Goal: Transaction & Acquisition: Purchase product/service

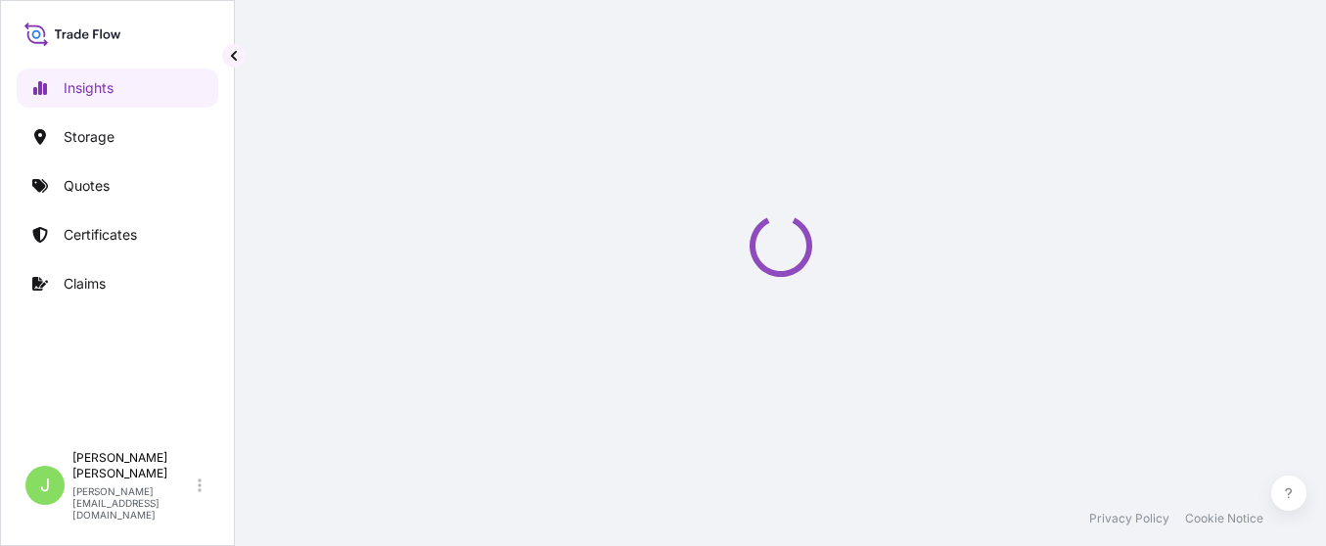
select select "2025"
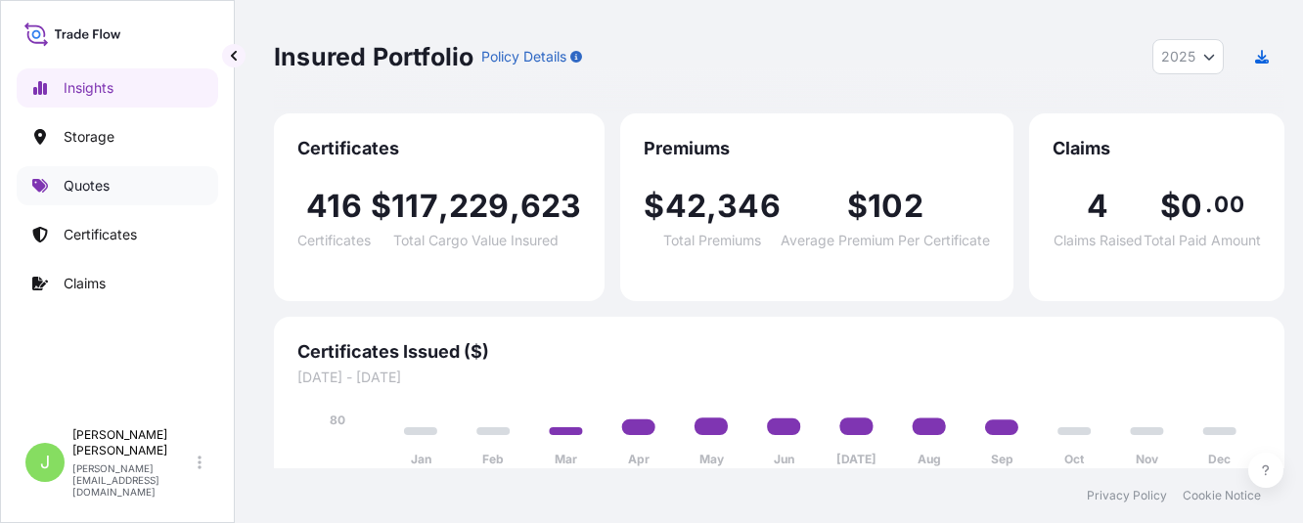
click at [113, 185] on link "Quotes" at bounding box center [118, 185] width 202 height 39
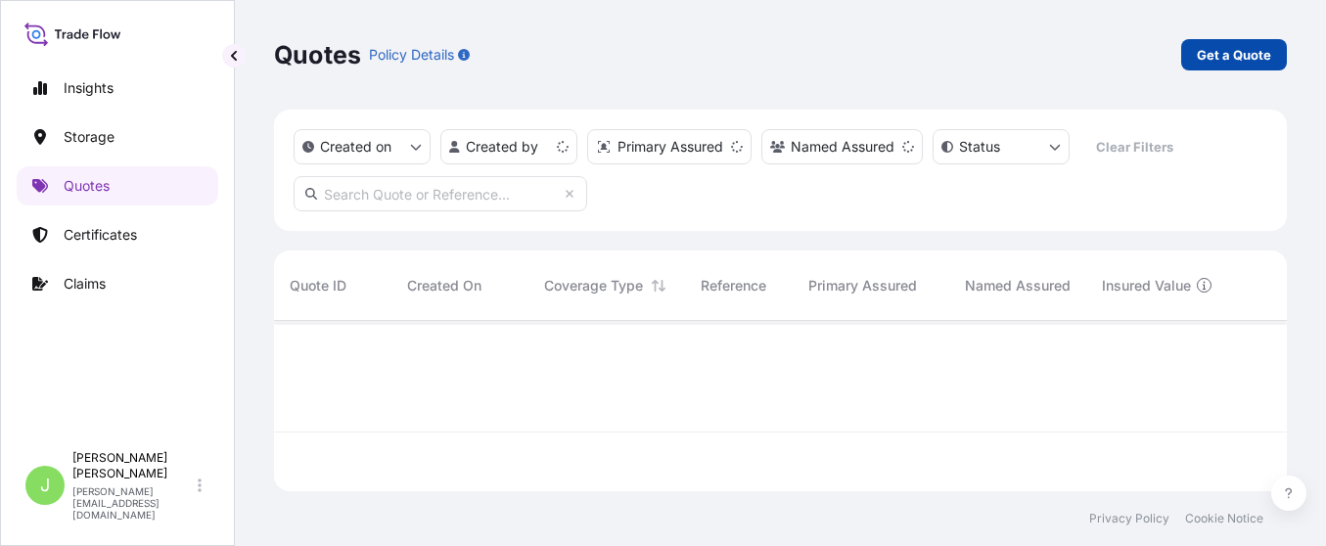
scroll to position [158, 990]
click at [1229, 55] on p "Get a Quote" at bounding box center [1233, 55] width 74 height 20
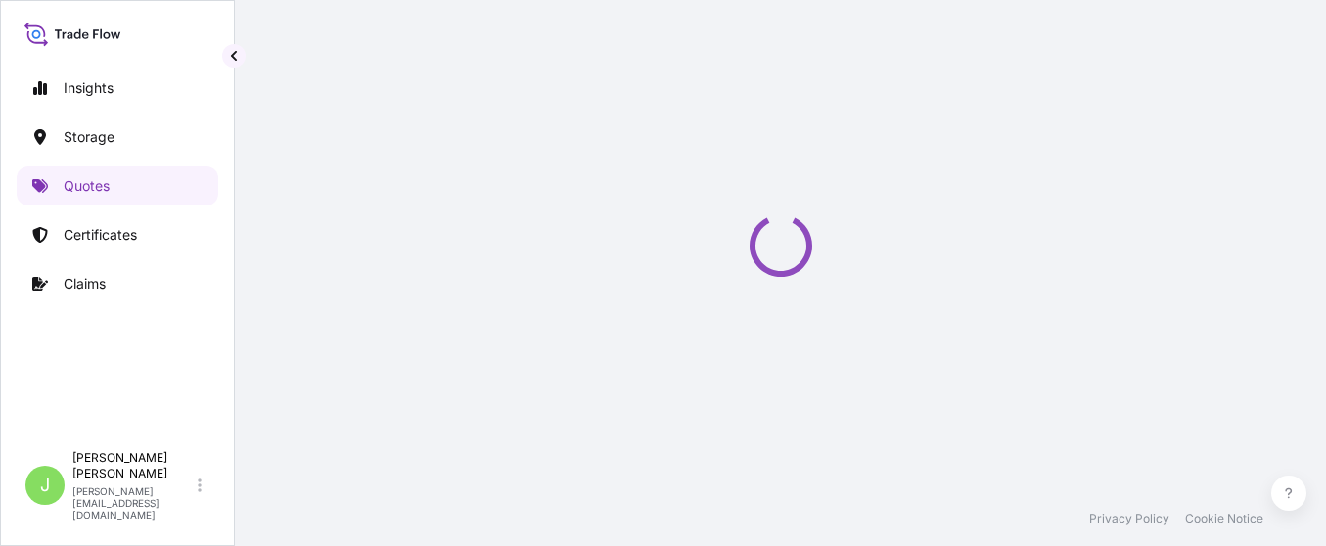
select select "Water"
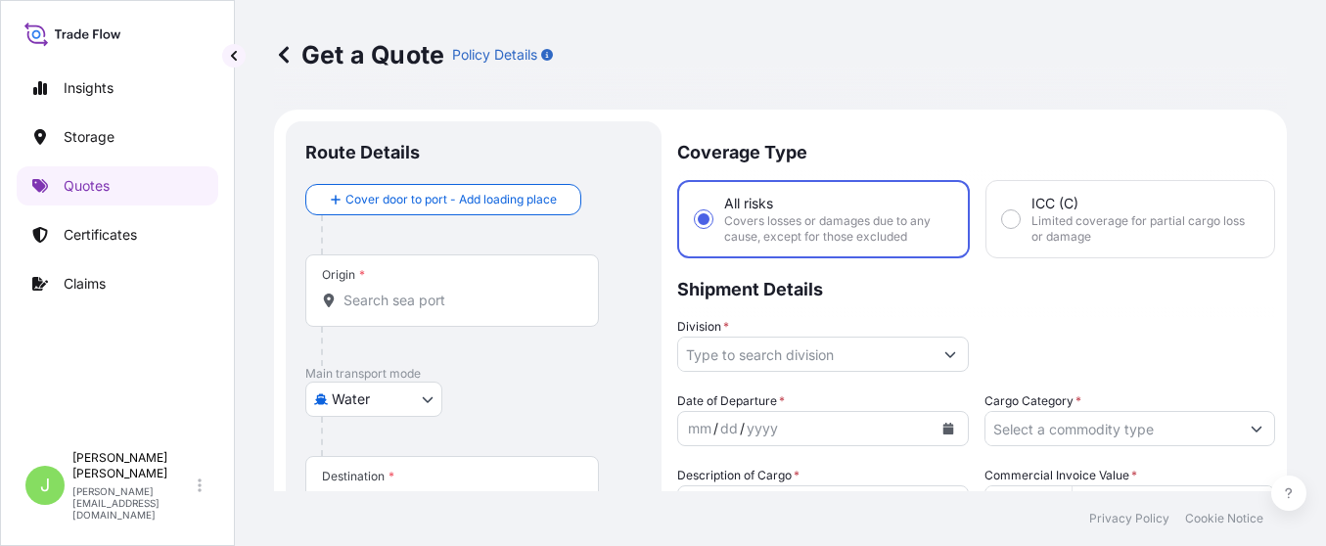
scroll to position [31, 0]
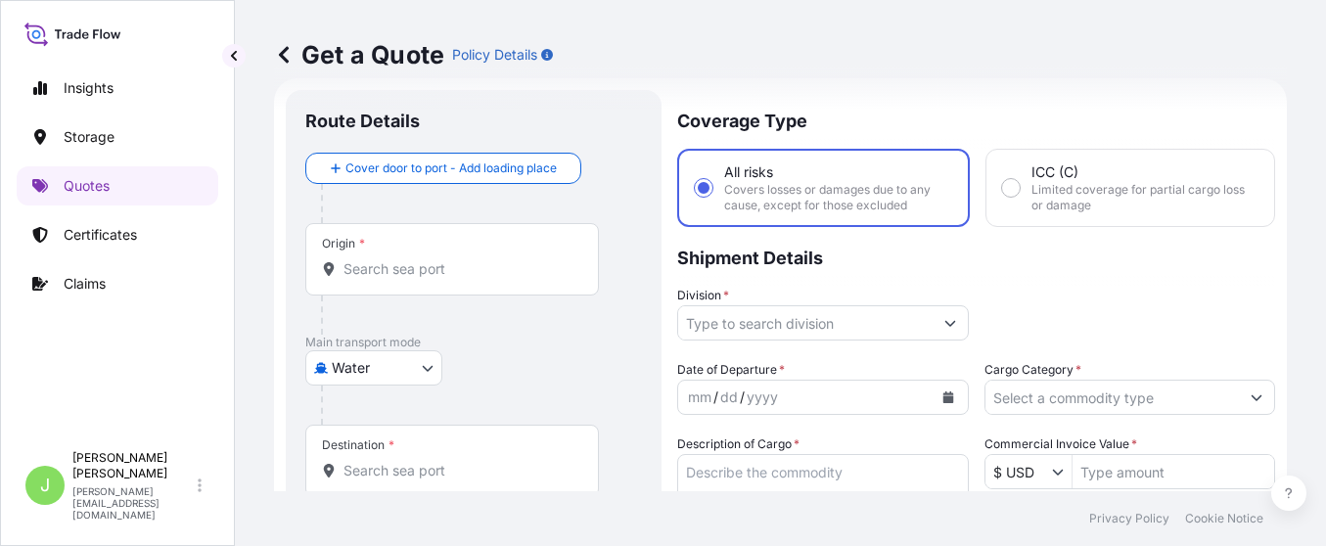
click at [410, 363] on body "Insights Storage Quotes Certificates Claims J [PERSON_NAME] [PERSON_NAME][EMAIL…" at bounding box center [663, 273] width 1326 height 546
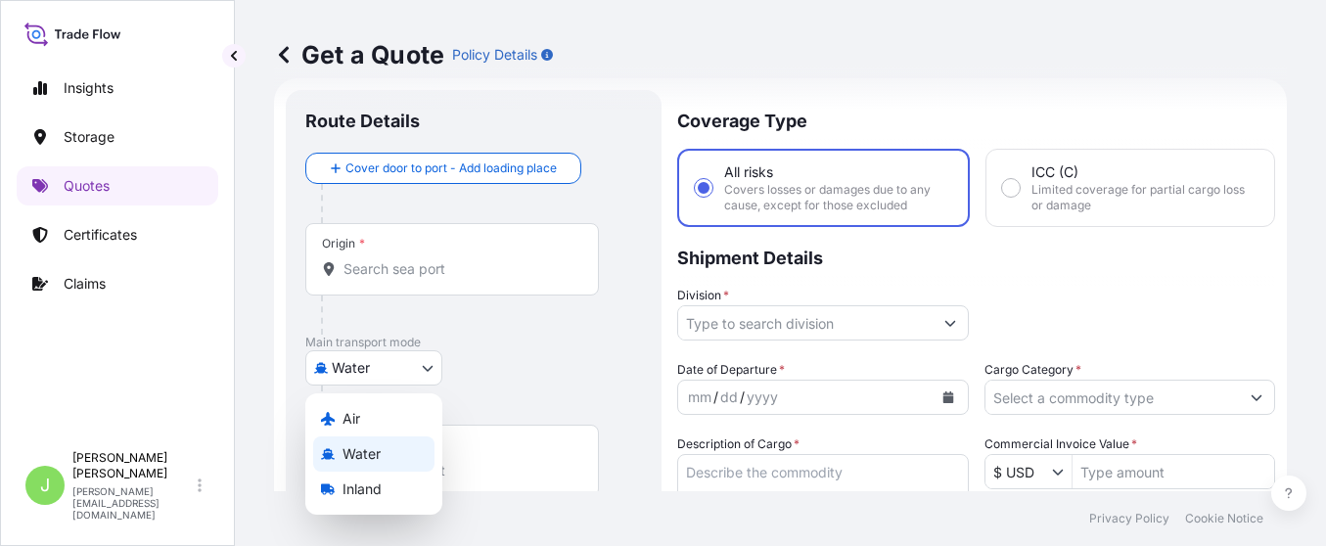
click at [385, 459] on div "Water" at bounding box center [373, 453] width 121 height 35
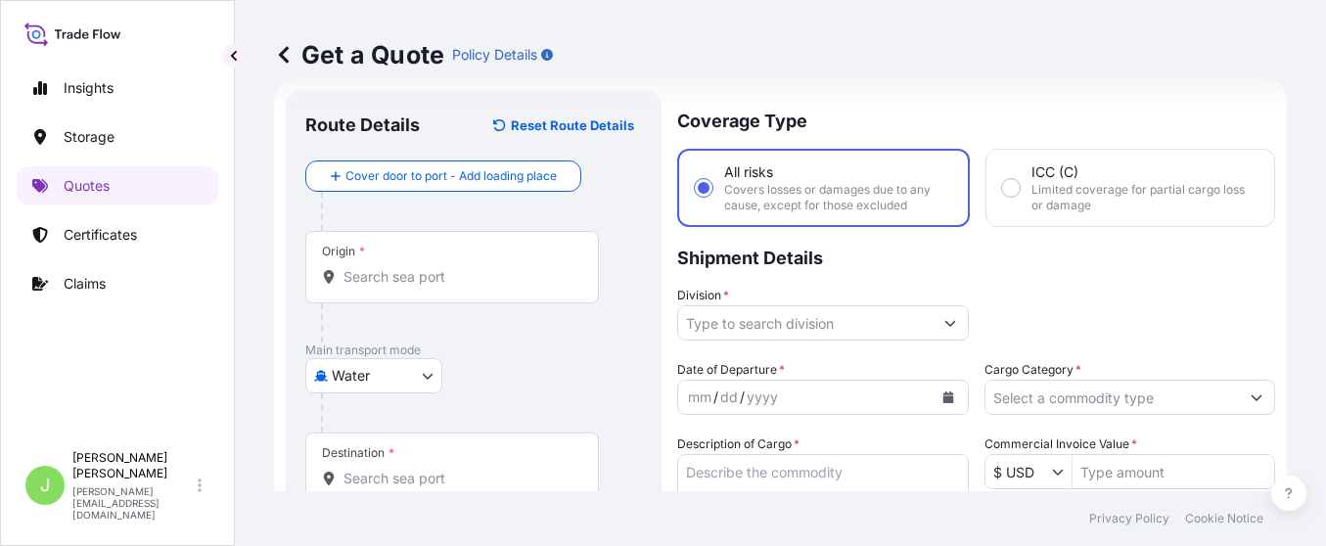
click at [559, 374] on div "Water Air Water Inland" at bounding box center [473, 375] width 337 height 35
click at [496, 291] on div "Origin *" at bounding box center [451, 267] width 293 height 72
click at [496, 287] on input "Origin *" at bounding box center [458, 277] width 231 height 20
click at [358, 285] on input "Origin * Please select an origin" at bounding box center [458, 277] width 231 height 20
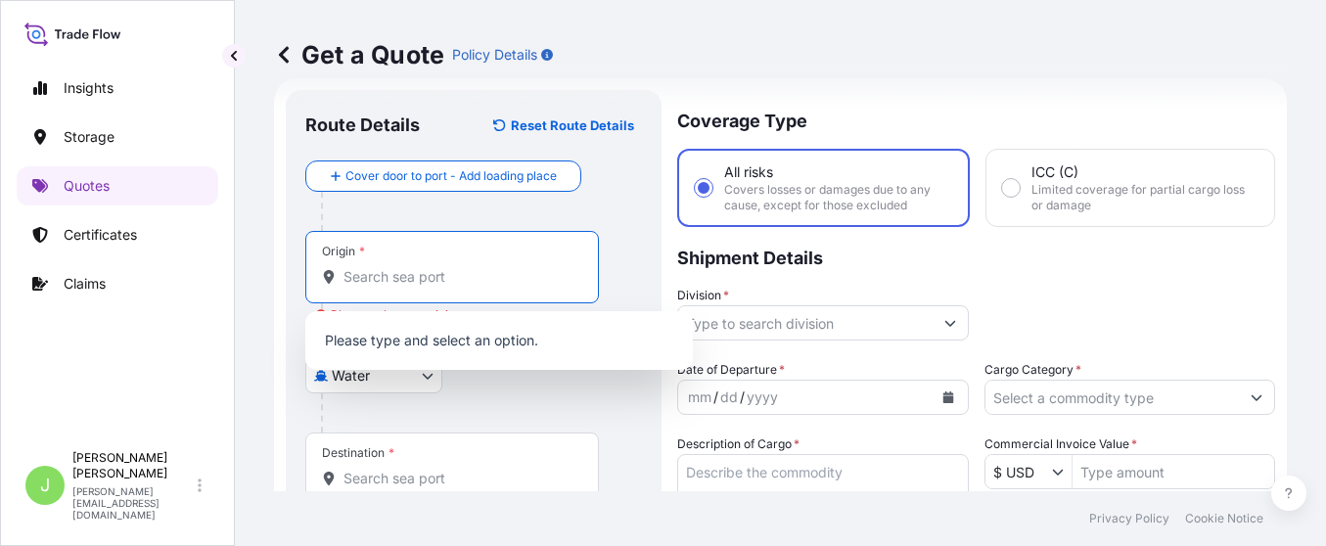
paste input "TIANJIN"
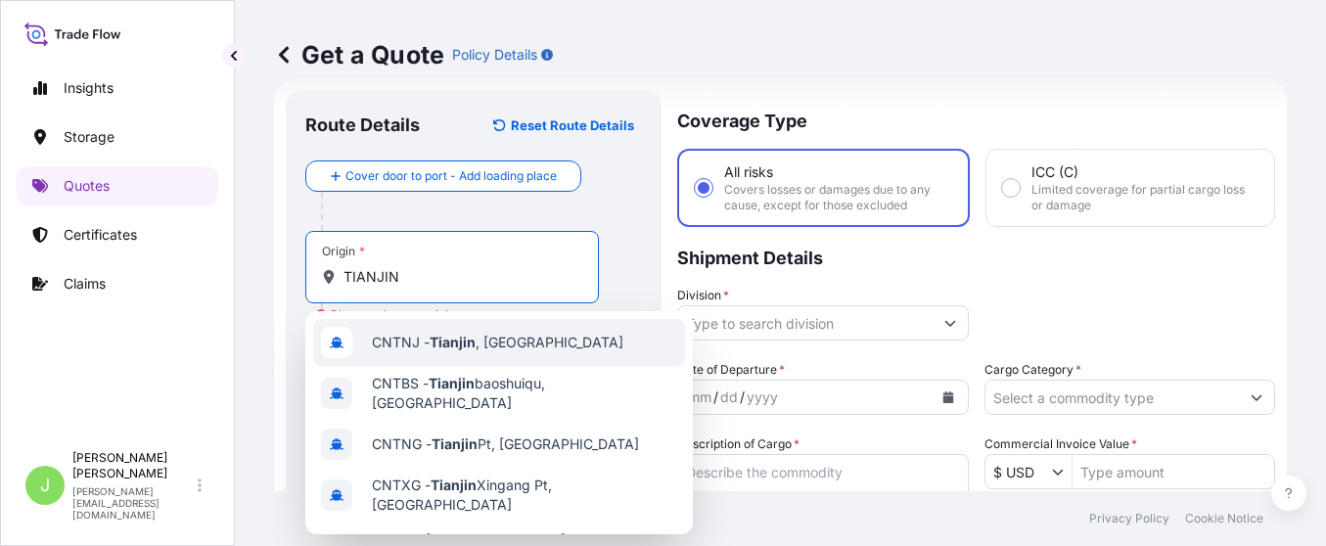
click at [485, 344] on span "CNTNJ - [GEOGRAPHIC_DATA] , [GEOGRAPHIC_DATA]" at bounding box center [497, 343] width 251 height 20
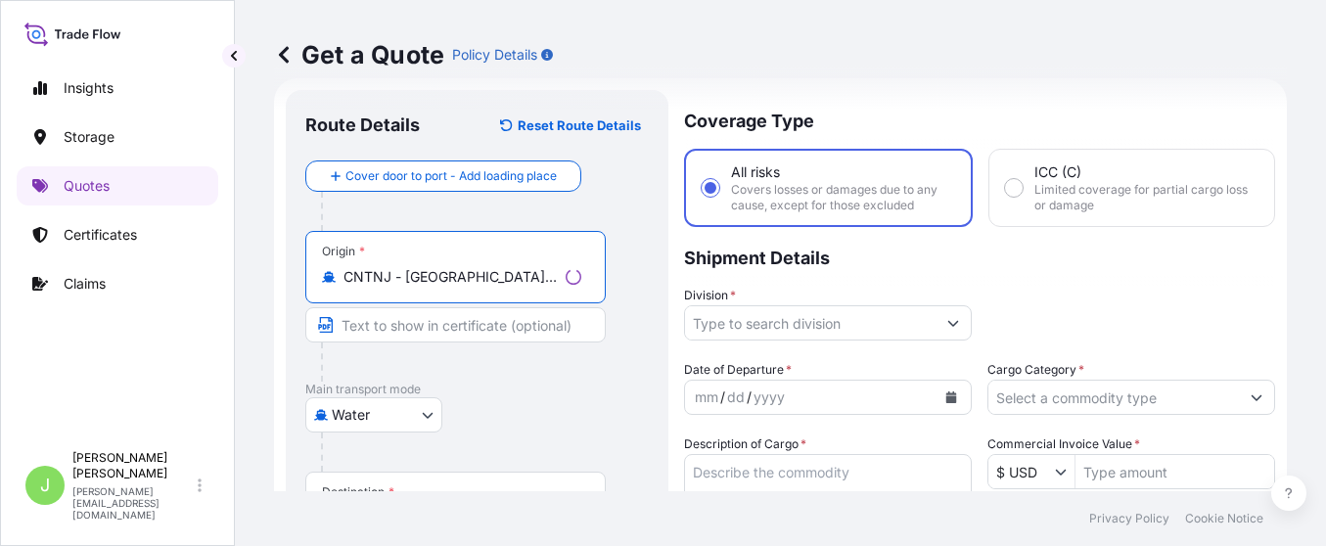
type input "CNTNJ - [GEOGRAPHIC_DATA], [GEOGRAPHIC_DATA]"
click at [577, 417] on div "Water Air Water Inland" at bounding box center [476, 414] width 343 height 35
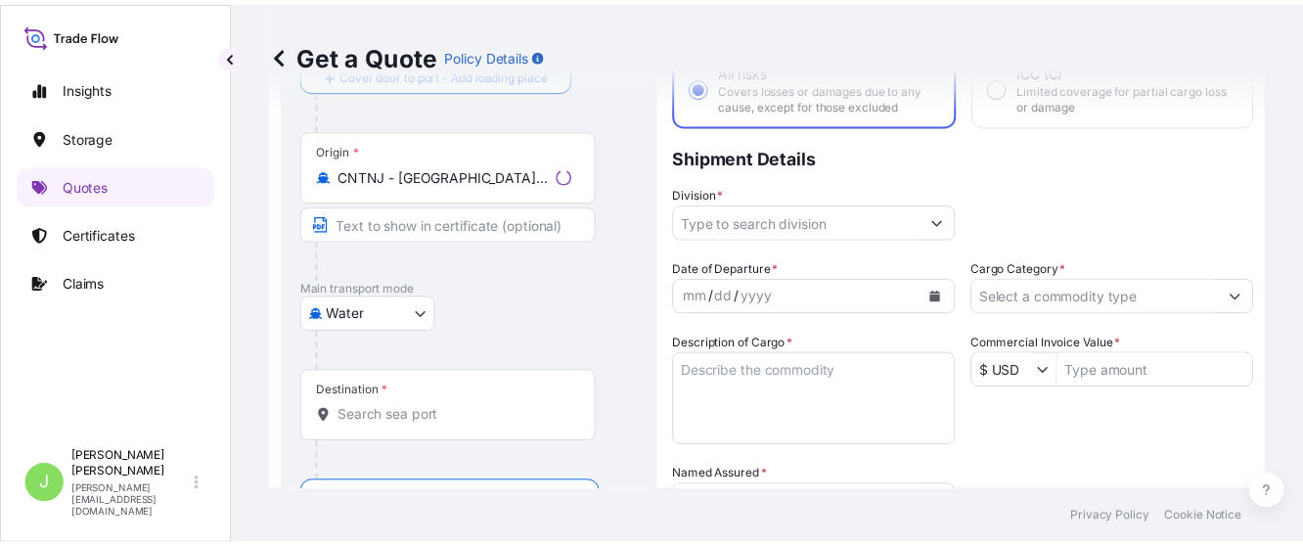
scroll to position [178, 0]
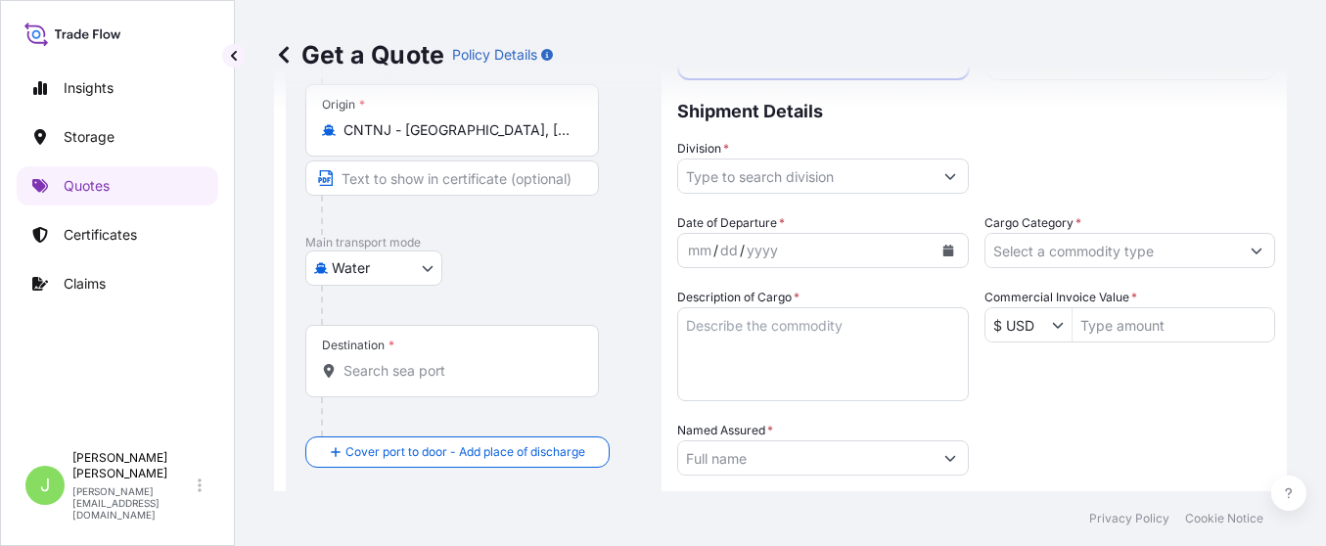
click at [482, 380] on input "Destination *" at bounding box center [458, 371] width 231 height 20
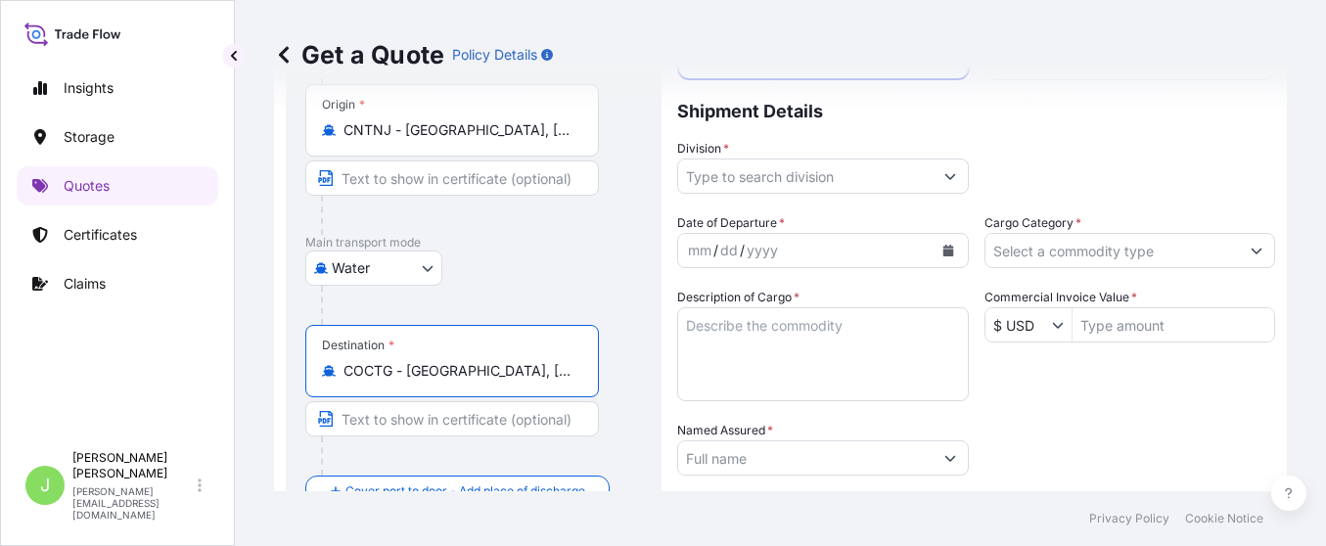
type input "COCTG - [GEOGRAPHIC_DATA], [GEOGRAPHIC_DATA]"
drag, startPoint x: 553, startPoint y: 266, endPoint x: 551, endPoint y: 239, distance: 27.5
click at [553, 267] on div "Water Air Water Inland" at bounding box center [473, 267] width 337 height 35
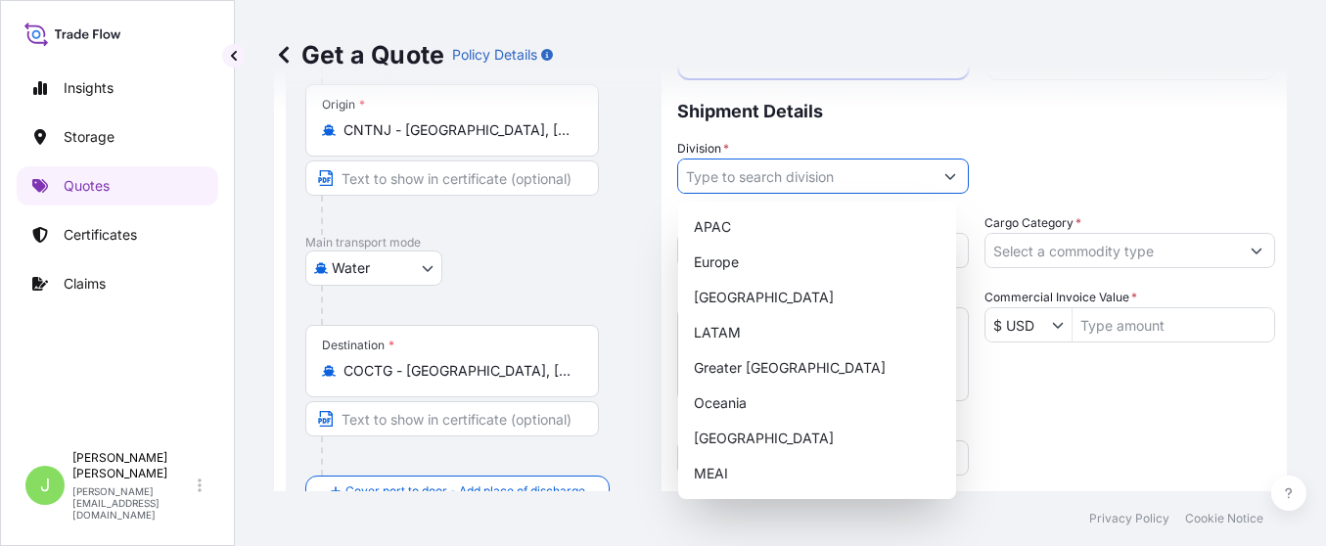
click at [772, 181] on input "Division *" at bounding box center [805, 175] width 254 height 35
click at [747, 342] on div "LATAM" at bounding box center [817, 332] width 262 height 35
type input "LATAM"
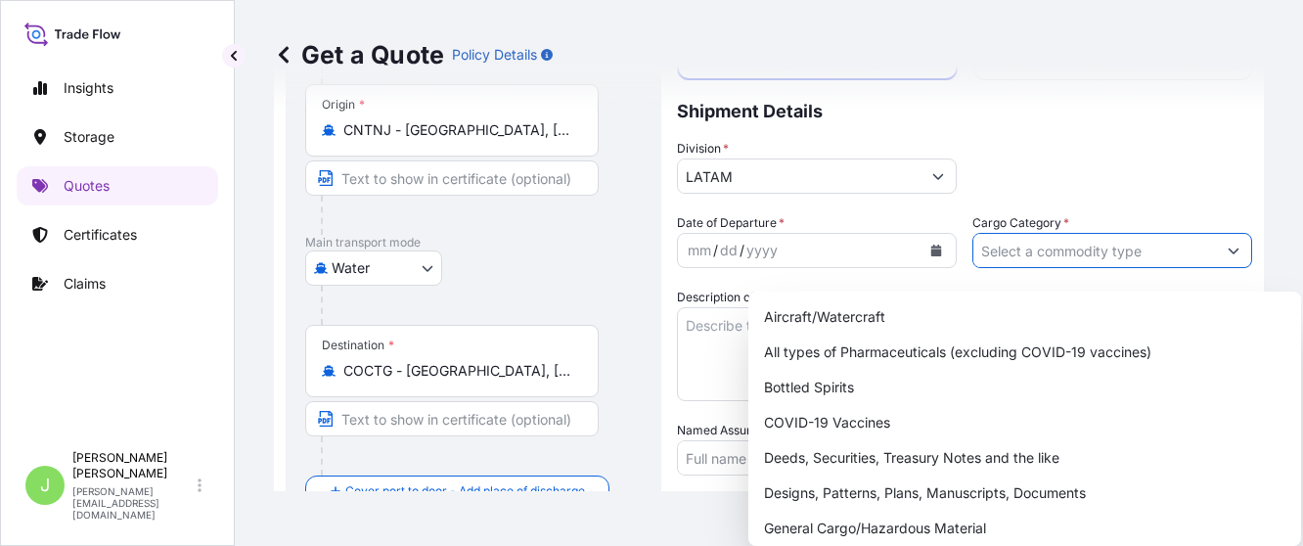
click at [1087, 260] on input "Cargo Category *" at bounding box center [1094, 250] width 243 height 35
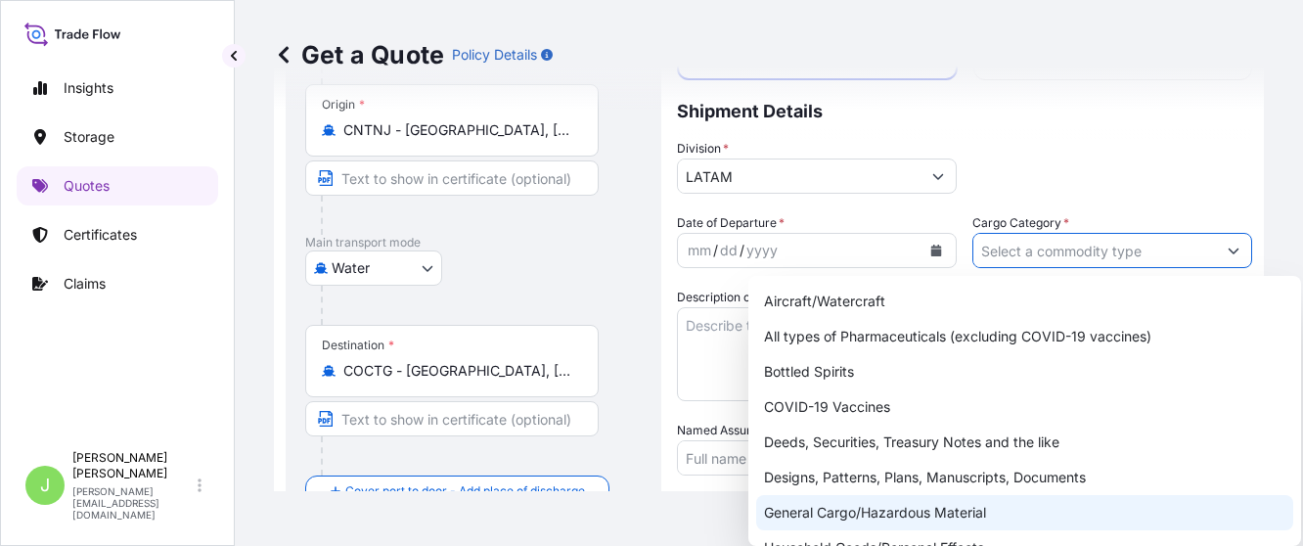
click at [846, 512] on div "General Cargo/Hazardous Material" at bounding box center [1024, 512] width 537 height 35
type input "General Cargo/Hazardous Material"
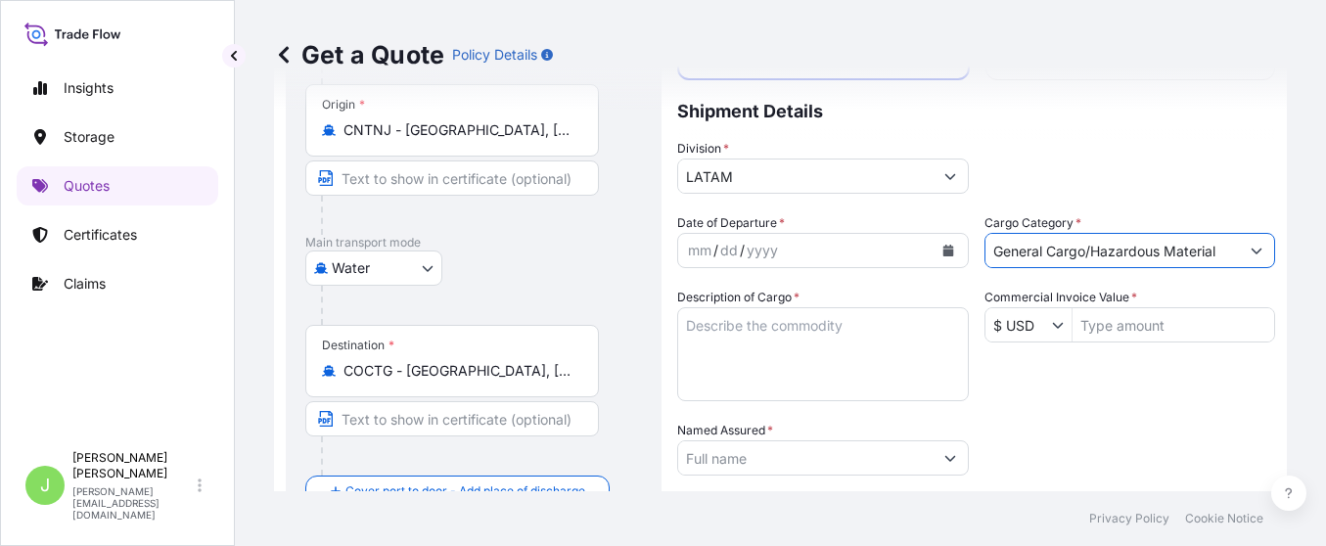
click at [942, 248] on icon "Calendar" at bounding box center [947, 251] width 11 height 12
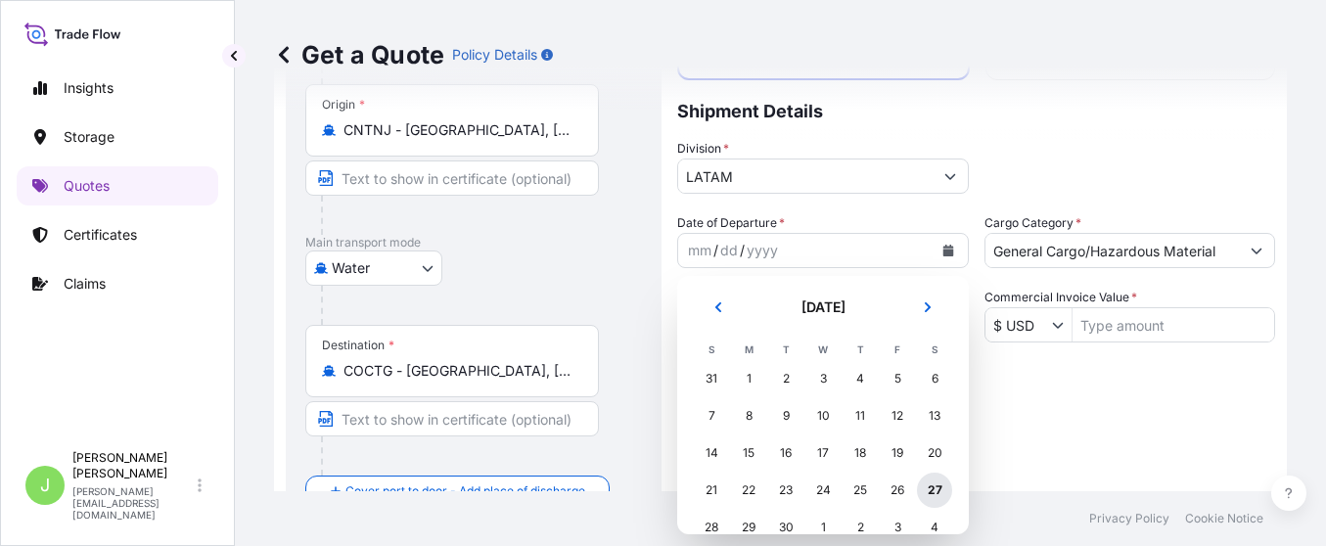
click at [944, 493] on div "27" at bounding box center [934, 490] width 35 height 35
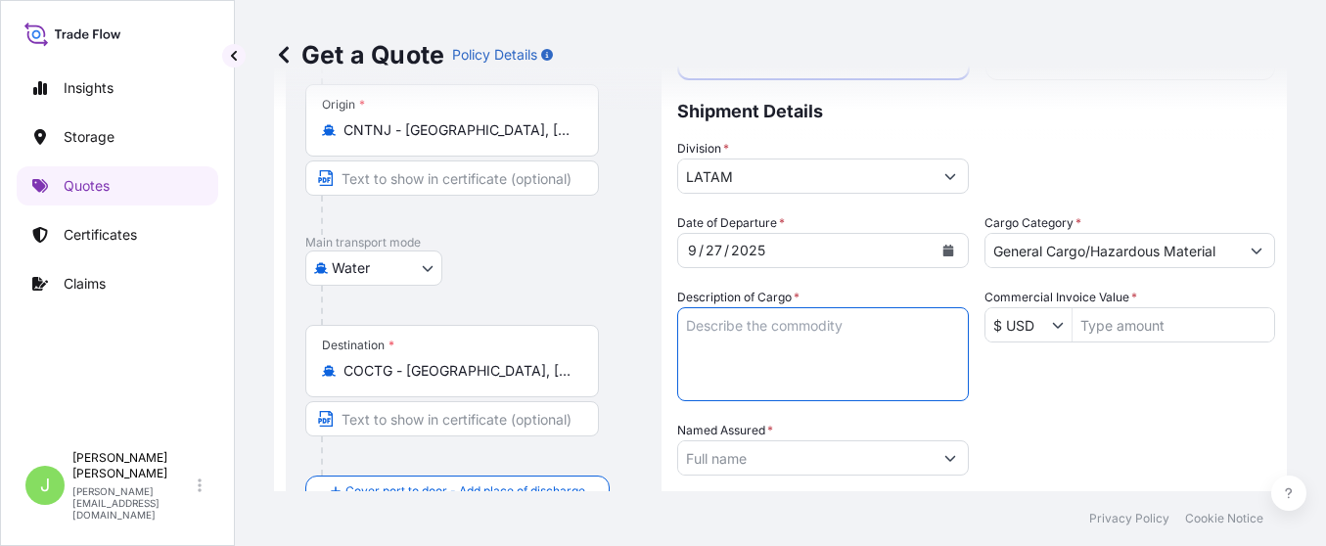
click at [800, 344] on textarea "Description of Cargo *" at bounding box center [823, 354] width 292 height 94
click at [894, 348] on textarea "Description of Cargo *" at bounding box center [823, 354] width 292 height 94
paste textarea "Draga desmantelada nueva modelo CSD500"
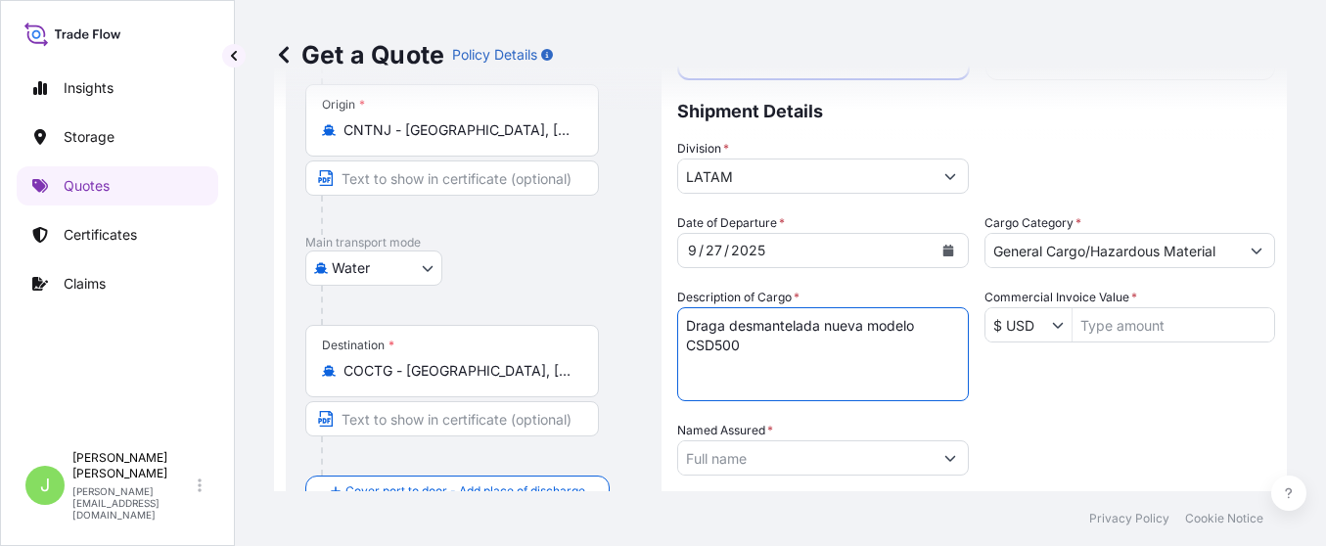
type textarea "Draga desmantelada nueva modelo CSD500"
click at [1124, 330] on input "Commercial Invoice Value *" at bounding box center [1173, 324] width 203 height 35
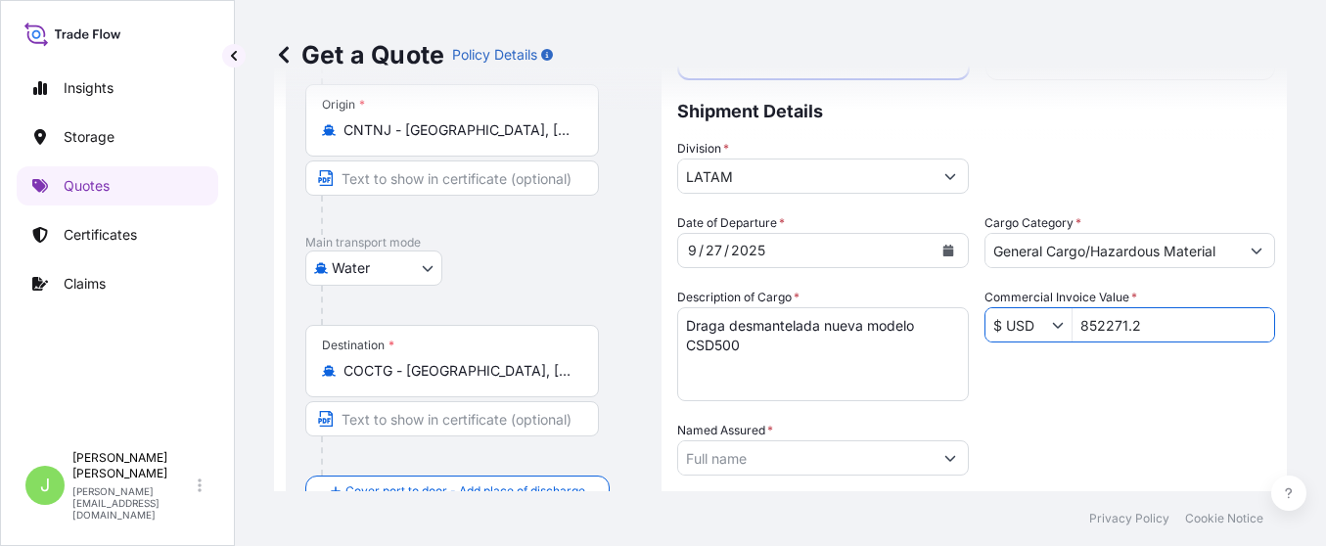
type input "852,271.2"
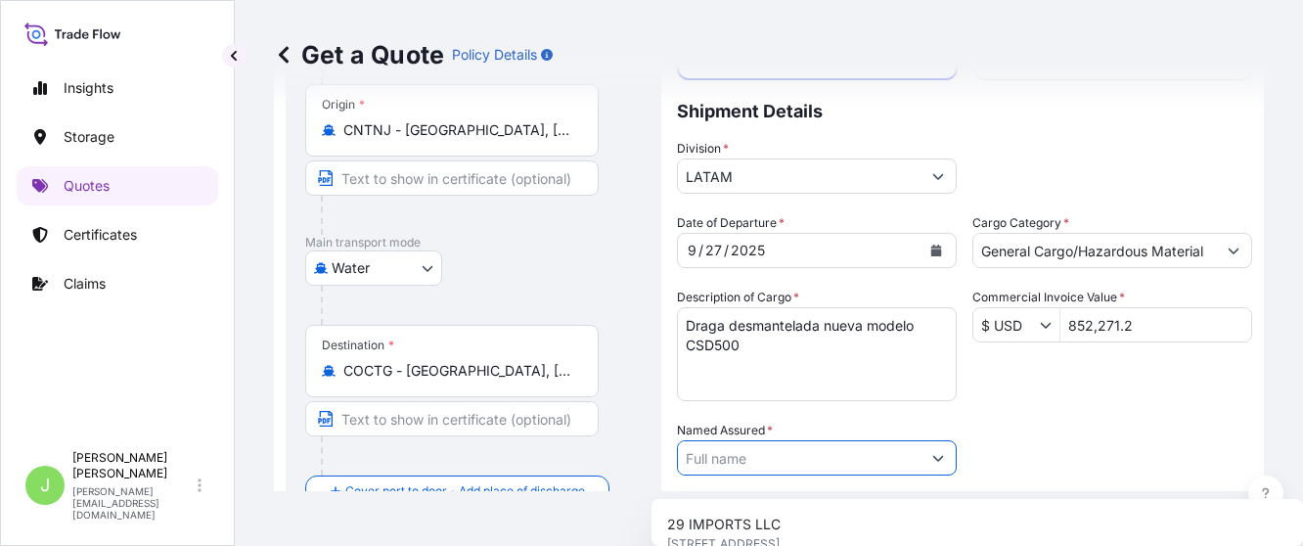
click at [733, 469] on input "Named Assured *" at bounding box center [799, 457] width 243 height 35
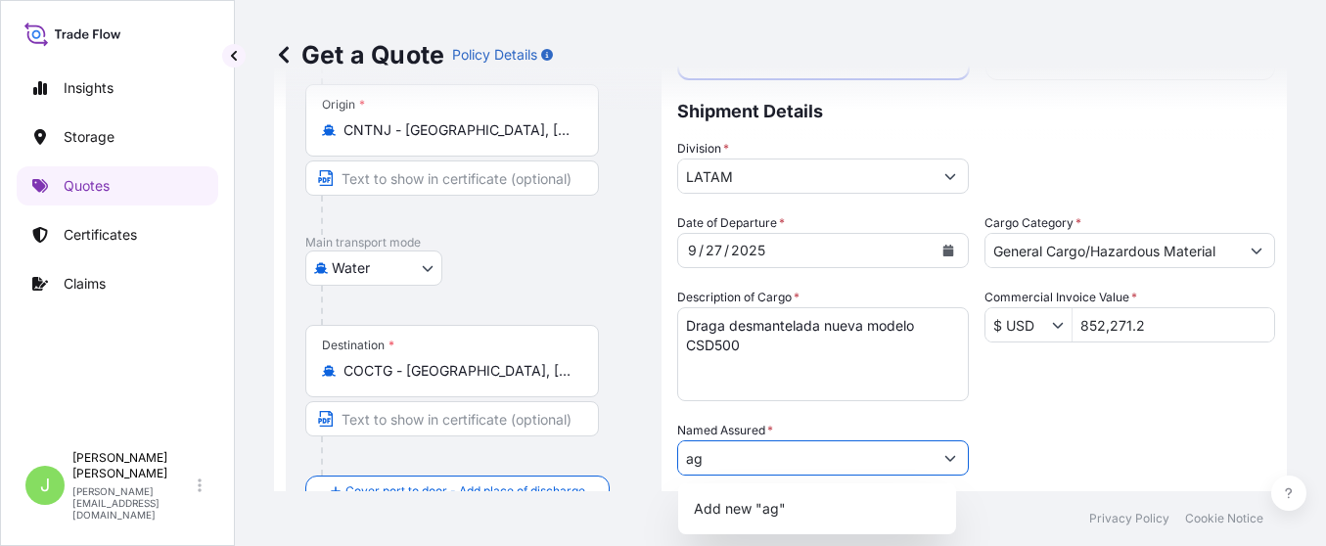
type input "a"
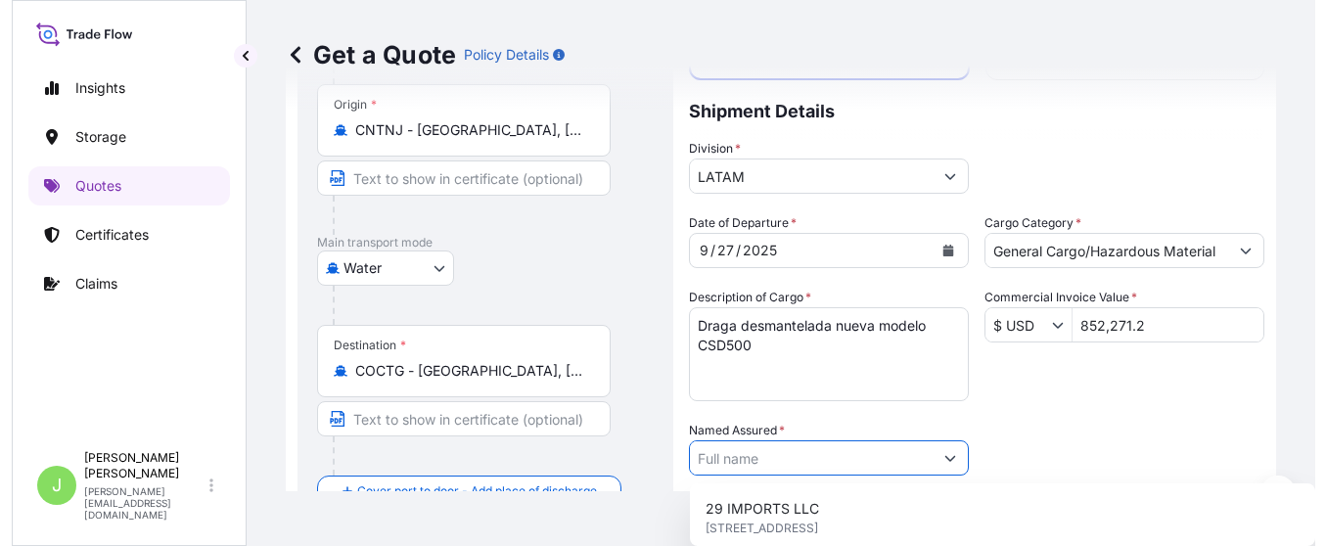
scroll to position [325, 0]
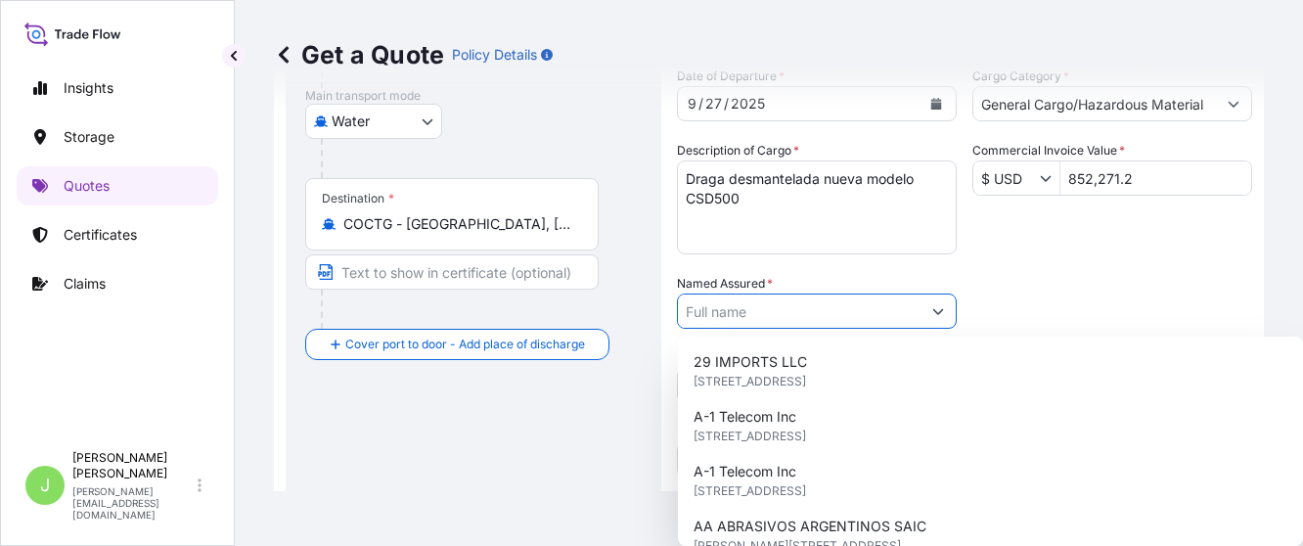
click at [765, 324] on input "Named Assured *" at bounding box center [799, 310] width 243 height 35
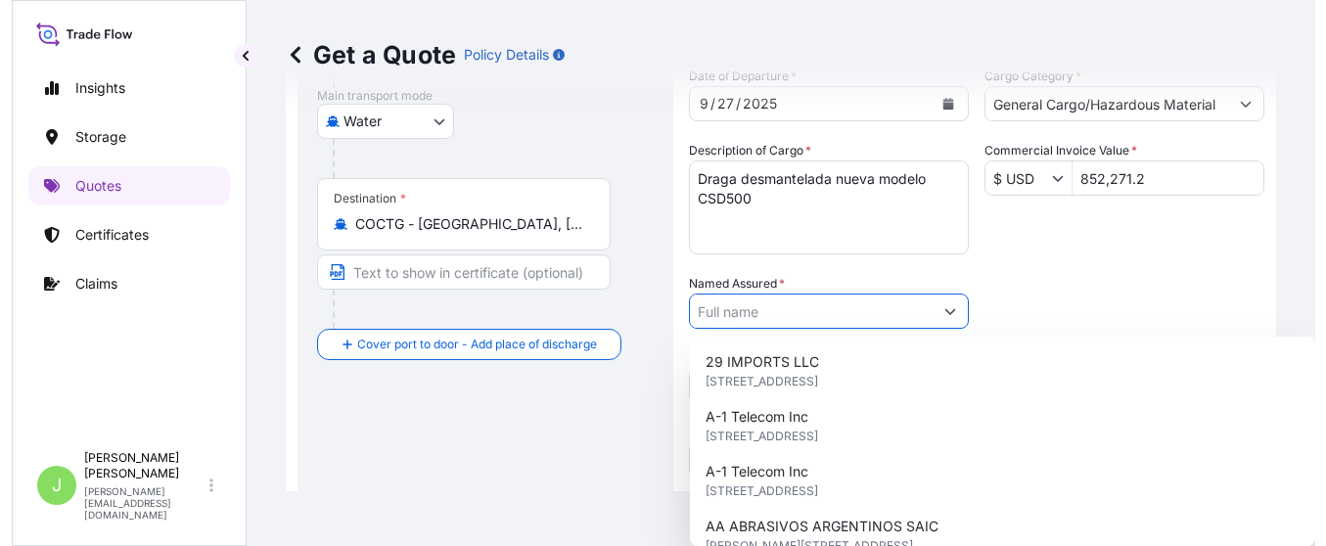
paste input "AGM DESARROLLOS SAS"
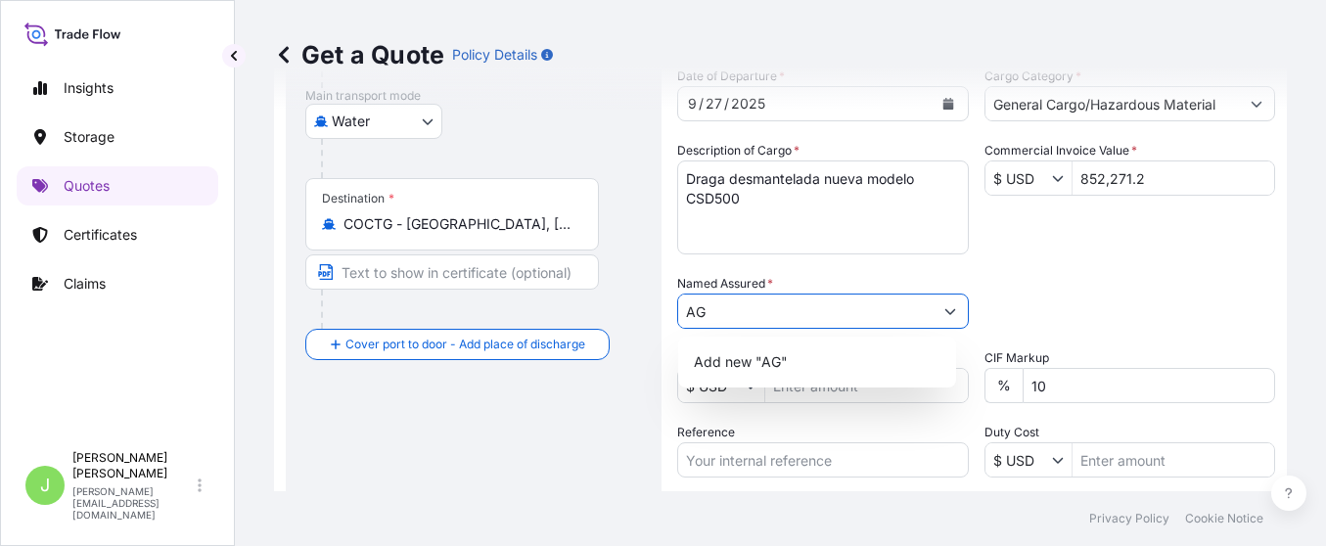
type input "A"
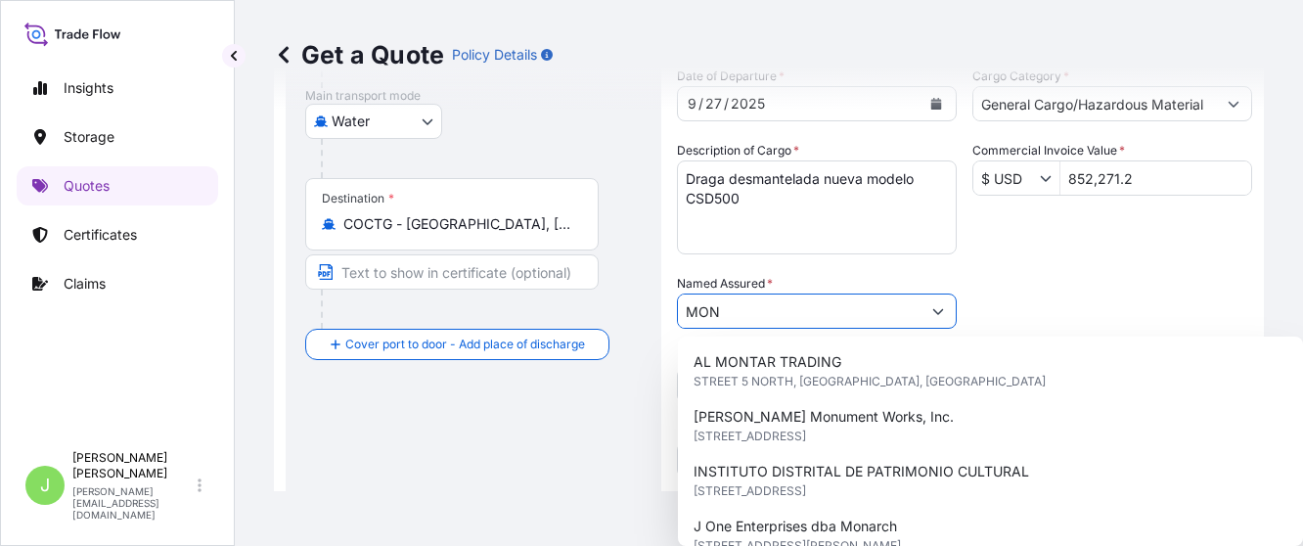
click at [806, 308] on div "Named Assured * MON" at bounding box center [817, 301] width 280 height 55
type input "M"
click at [979, 258] on div "Date of Departure * [DATE] Cargo Category * General Cargo/Hazardous Material De…" at bounding box center [964, 309] width 575 height 485
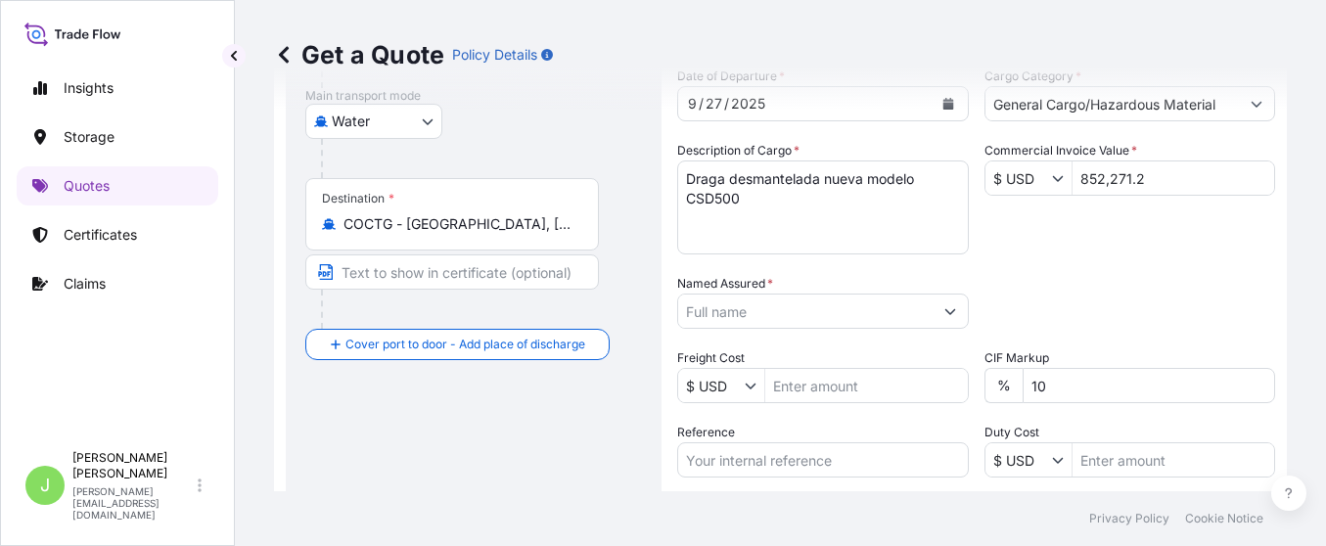
scroll to position [472, 0]
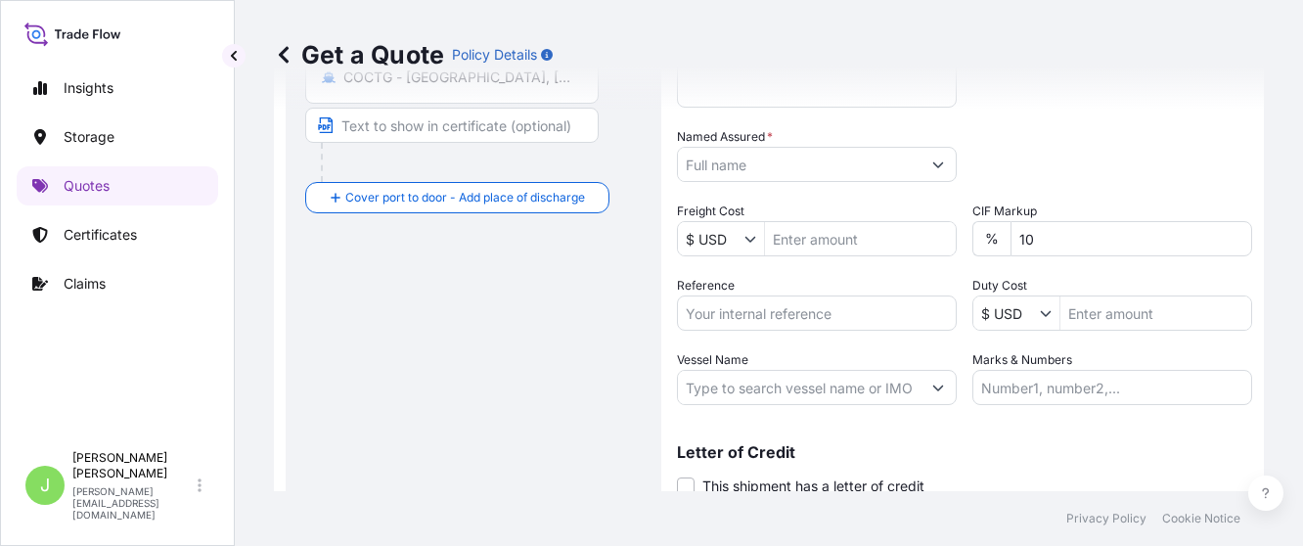
click at [940, 158] on div "Named Assured *" at bounding box center [817, 154] width 280 height 55
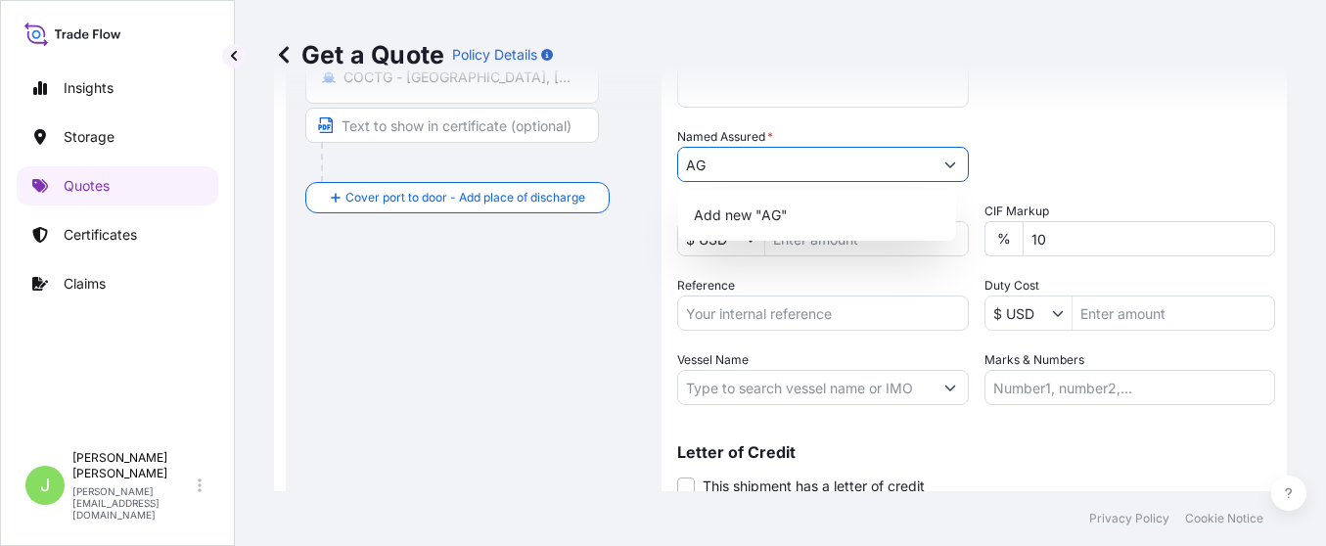
type input "A"
paste input "AGM DESARROLLOS SAS"
type input "AGM DESARROLLOS SAS"
click at [1158, 135] on div "Packing Category Type to search a container mode Please select a primary mode o…" at bounding box center [1130, 154] width 292 height 55
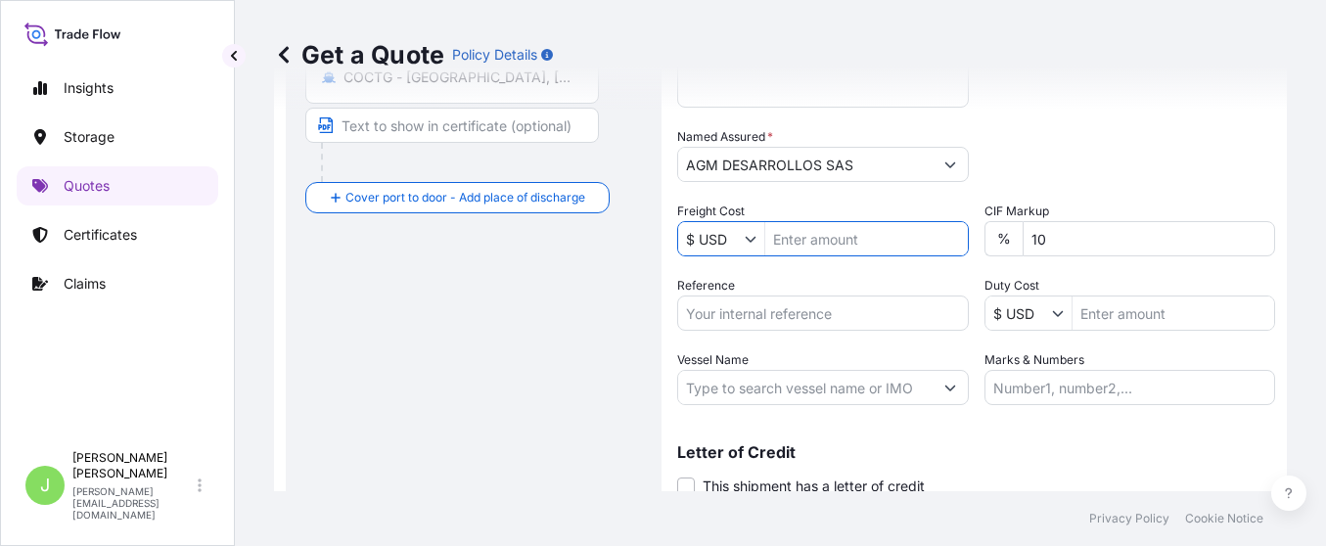
click at [827, 251] on input "Freight Cost" at bounding box center [866, 238] width 203 height 35
click at [779, 319] on input "Reference" at bounding box center [823, 312] width 292 height 35
click at [839, 315] on input "Reference" at bounding box center [823, 312] width 292 height 35
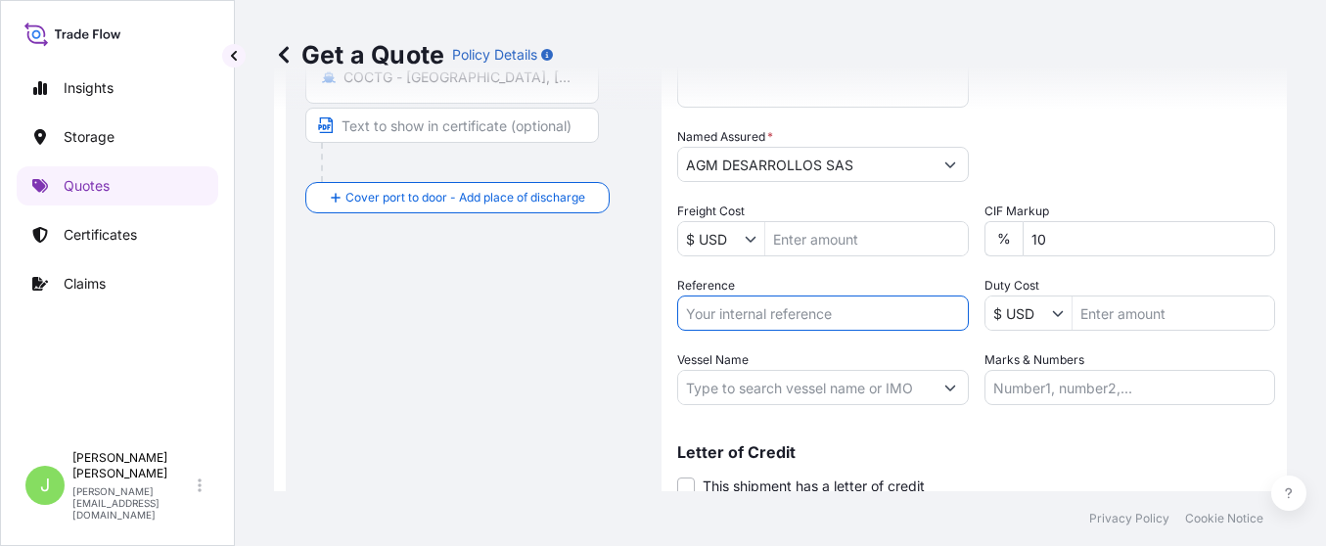
paste input "CO4011155911"
type input "CO4011155911"
click at [544, 419] on div "Route Details Reset Route Details Cover door to port - Add loading place Place …" at bounding box center [473, 100] width 337 height 862
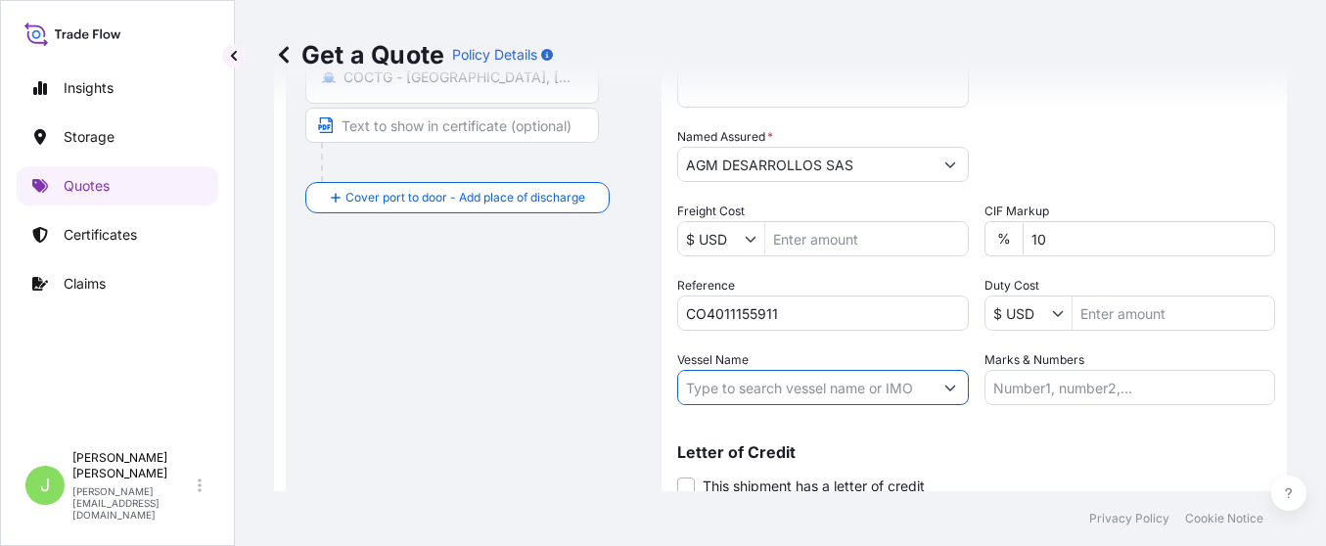
click at [758, 392] on input "Vessel Name" at bounding box center [805, 387] width 254 height 35
click at [754, 382] on input "Vessel Name" at bounding box center [805, 387] width 254 height 35
paste input "[PERSON_NAME] [PERSON_NAME]A25022"
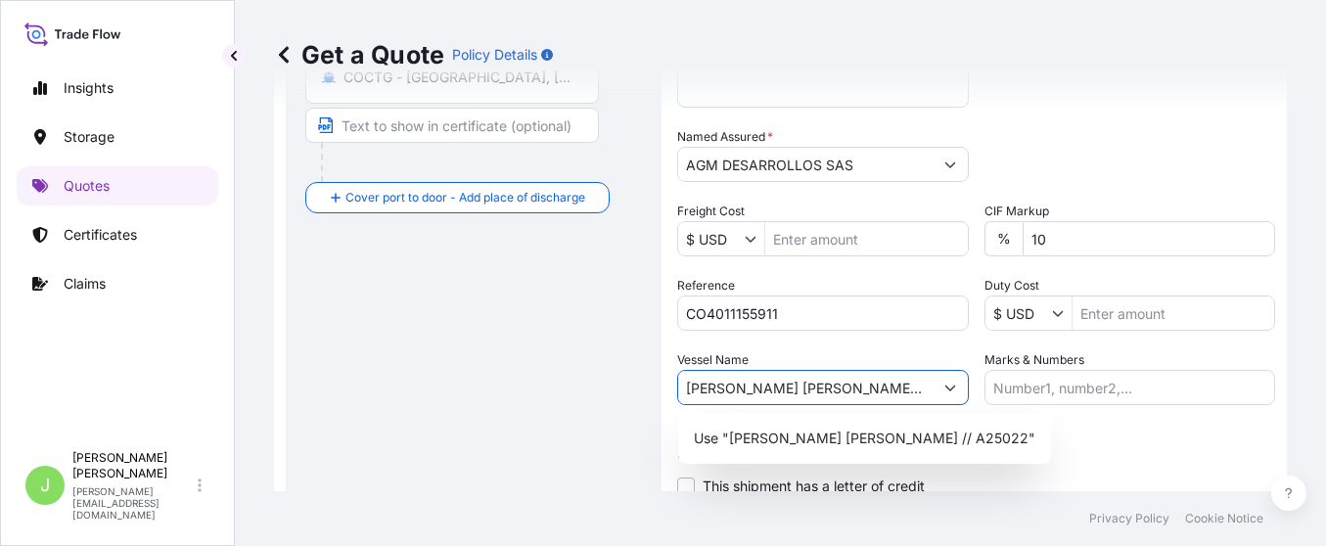
type input "[PERSON_NAME] [PERSON_NAME] // A25022"
drag, startPoint x: 1048, startPoint y: 440, endPoint x: 1056, endPoint y: 402, distance: 38.9
click at [1051, 440] on div "Letter of Credit This shipment has a letter of credit Letter of credit * Letter…" at bounding box center [976, 458] width 598 height 75
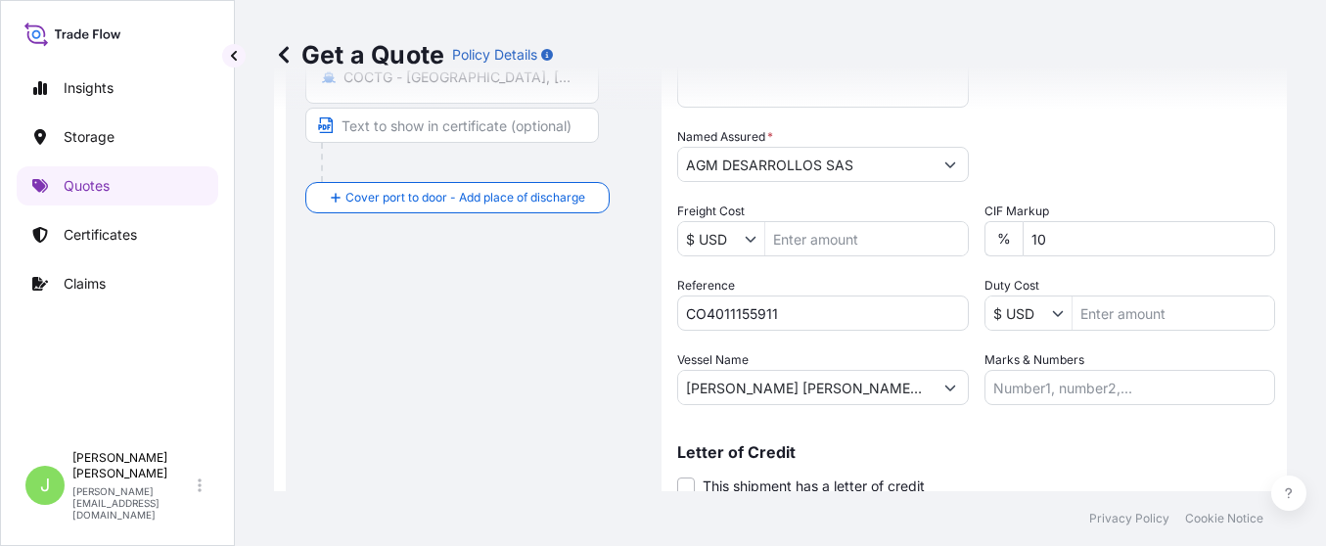
click at [1056, 387] on input "Marks & Numbers" at bounding box center [1130, 387] width 292 height 35
click at [1077, 389] on input "Marks & Numbers" at bounding box center [1130, 387] width 292 height 35
paste input "CO4011155911"
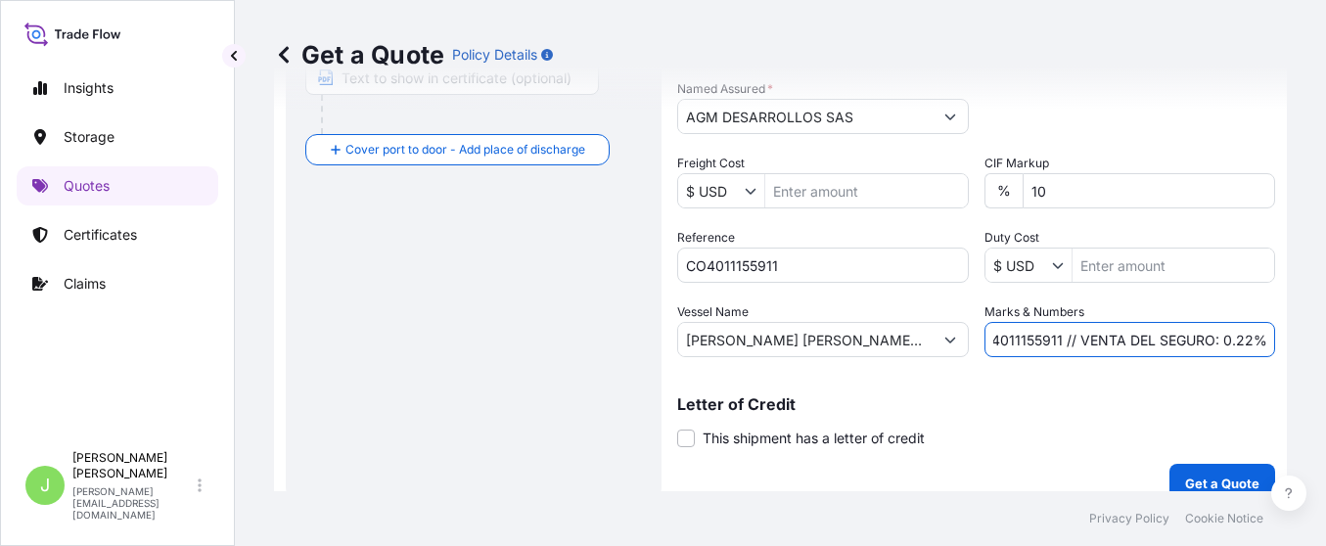
scroll to position [543, 0]
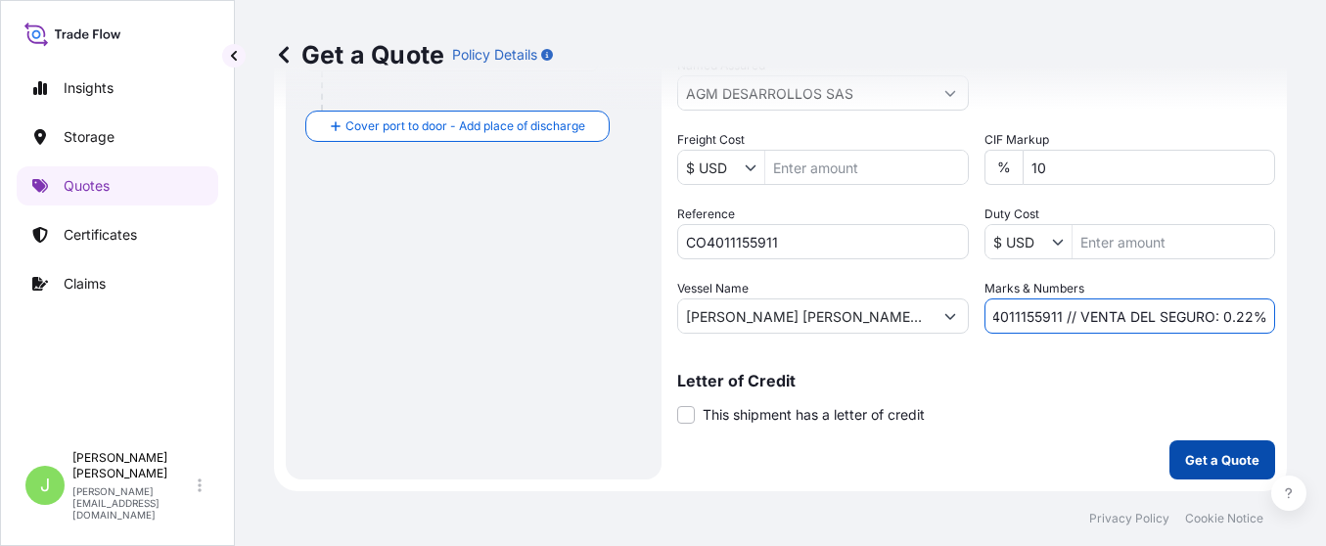
type input "CO4011155911 // VENTA DEL SEGURO: 0.22%"
click at [1205, 473] on button "Get a Quote" at bounding box center [1222, 459] width 106 height 39
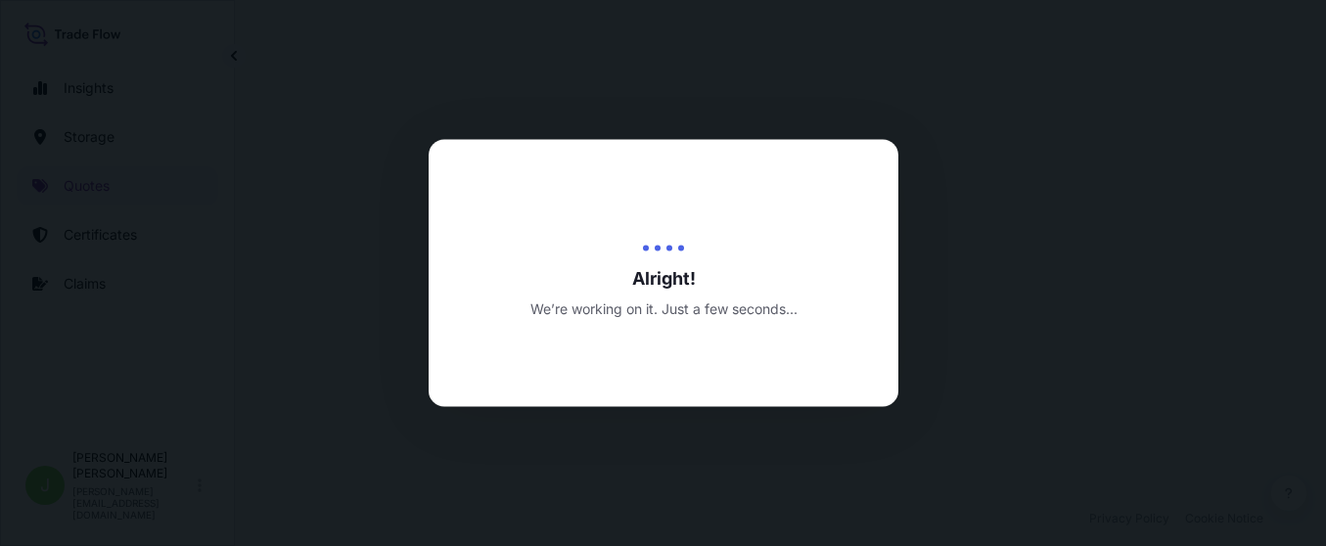
select select "Water"
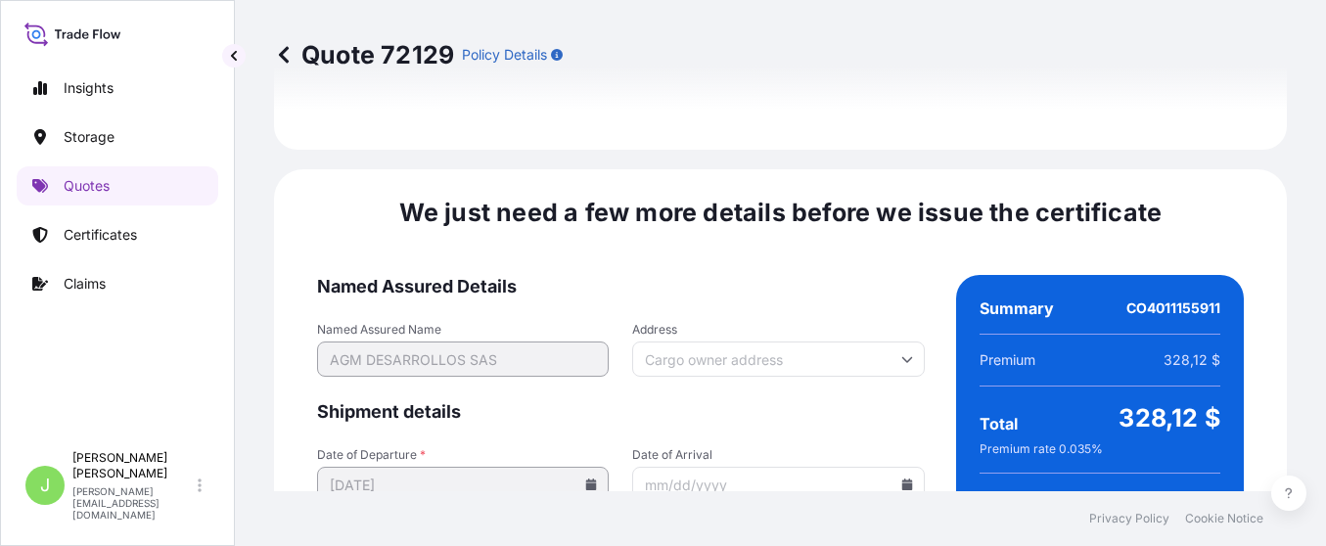
scroll to position [3051, 0]
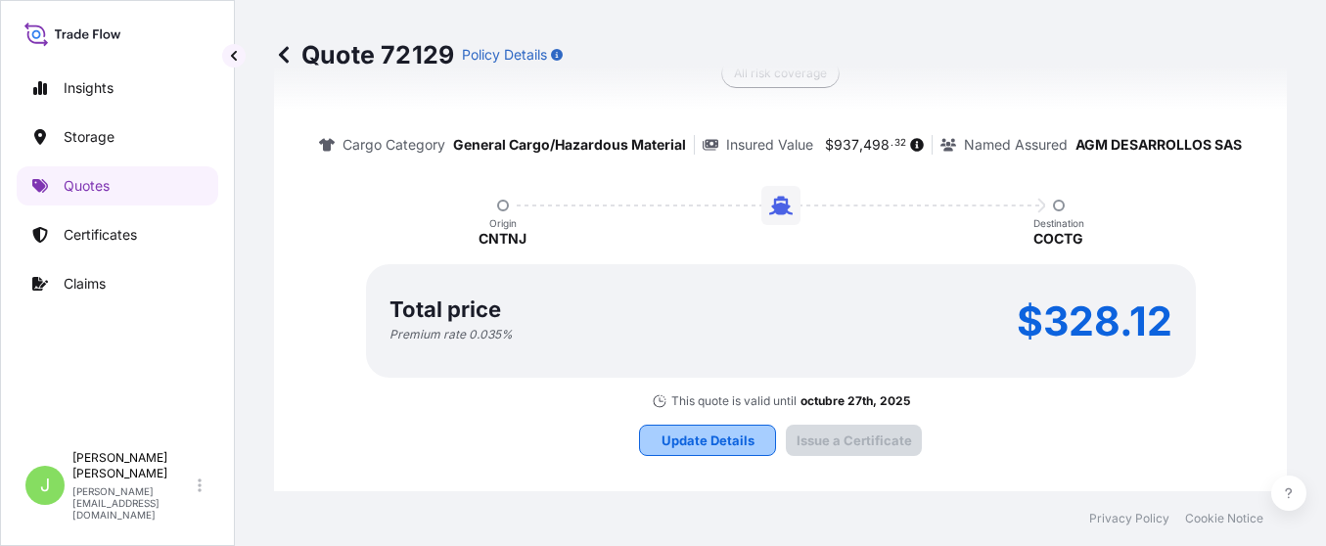
click at [684, 440] on button "Update Details" at bounding box center [707, 440] width 137 height 31
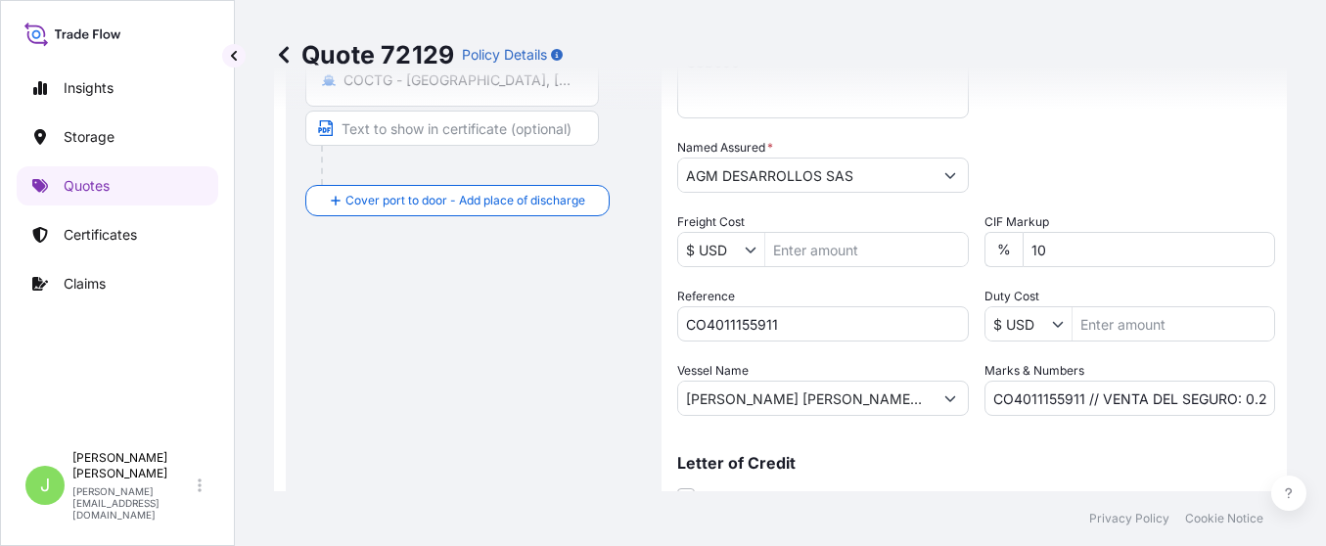
scroll to position [31, 0]
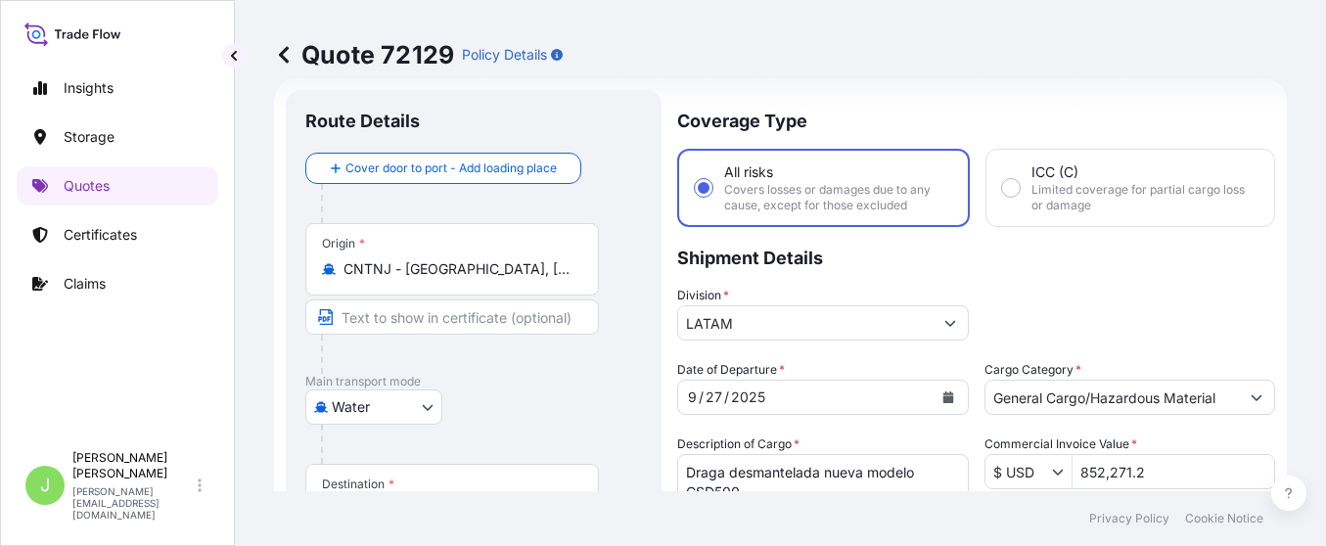
click at [581, 377] on p "Main transport mode" at bounding box center [473, 382] width 337 height 16
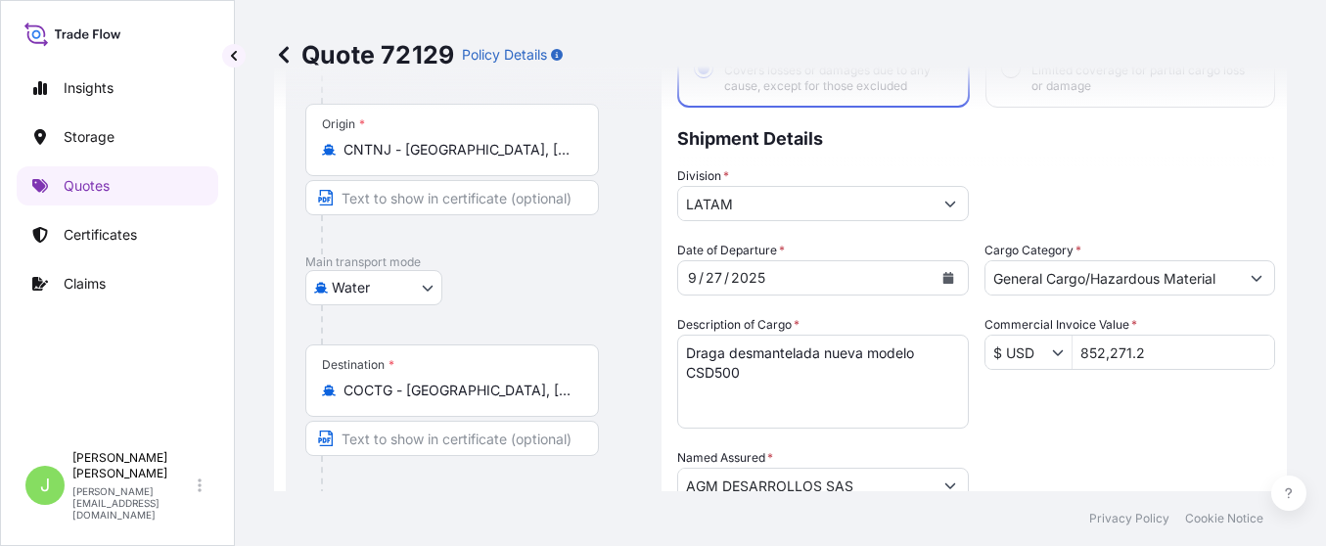
scroll to position [178, 0]
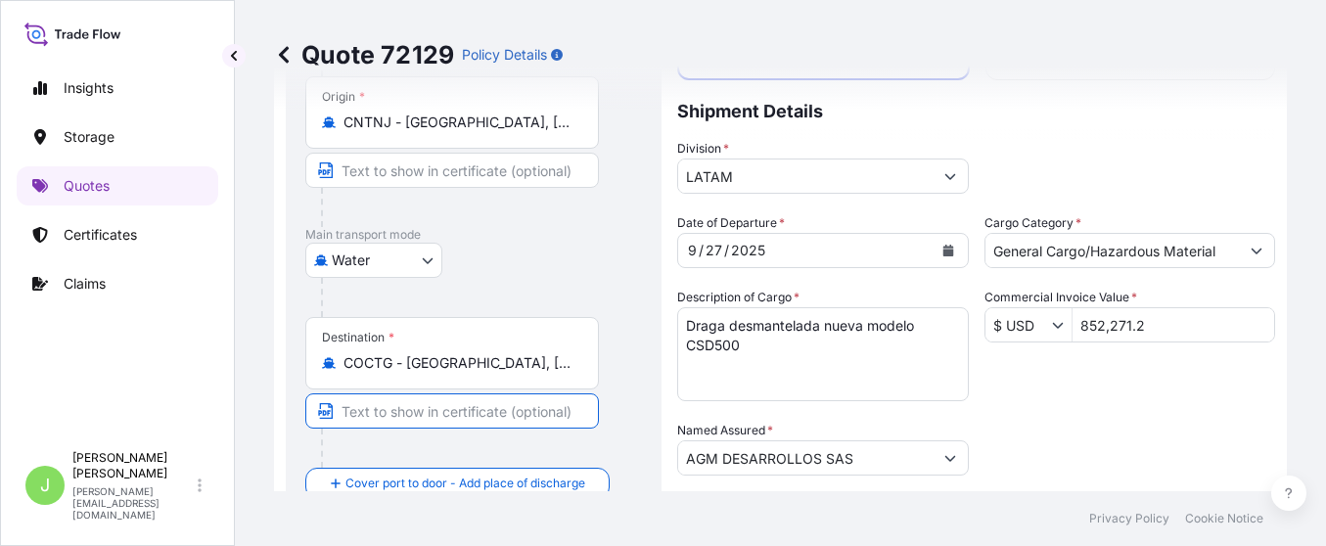
click at [446, 405] on input "Text to appear on certificate" at bounding box center [451, 410] width 293 height 35
click at [398, 421] on input "Text to appear on certificate" at bounding box center [451, 410] width 293 height 35
paste input "SOCIEDAD PORTUARIA MARDIQUE S.A. NIT:900.214.109-8 LT DE TR RUR [GEOGRAPHIC_DAT…"
type input "SOCIEDAD PORTUARIA MARDIQUE S.A. NIT:900.214.109-8 LT DE TR RUR [GEOGRAPHIC_DAT…"
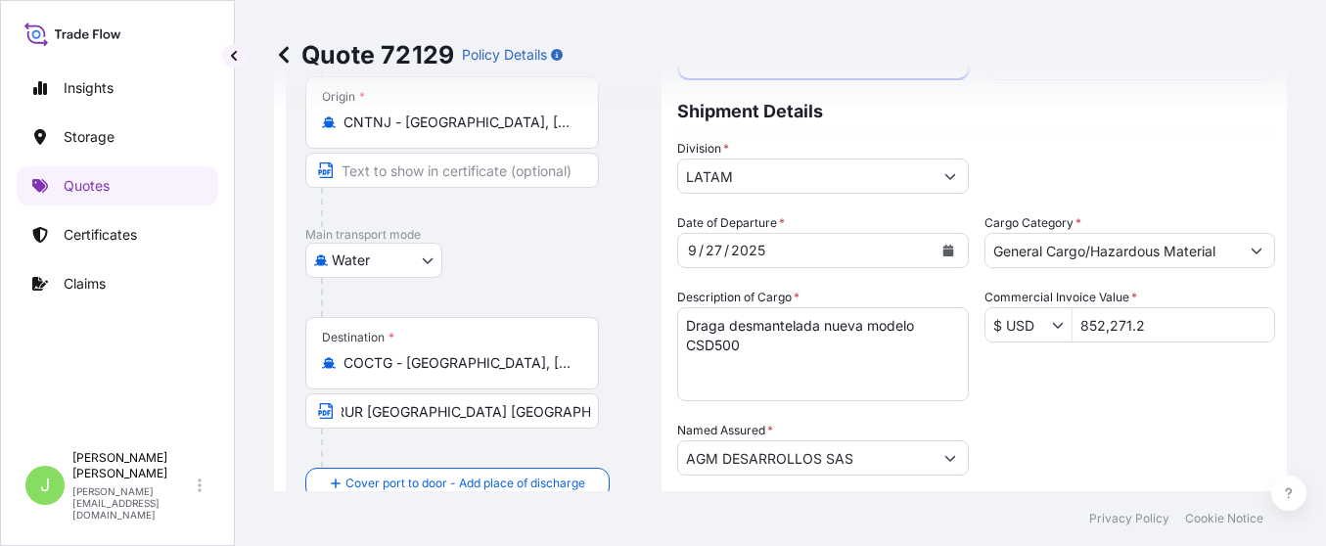
scroll to position [0, 0]
click at [551, 287] on div at bounding box center [481, 297] width 321 height 39
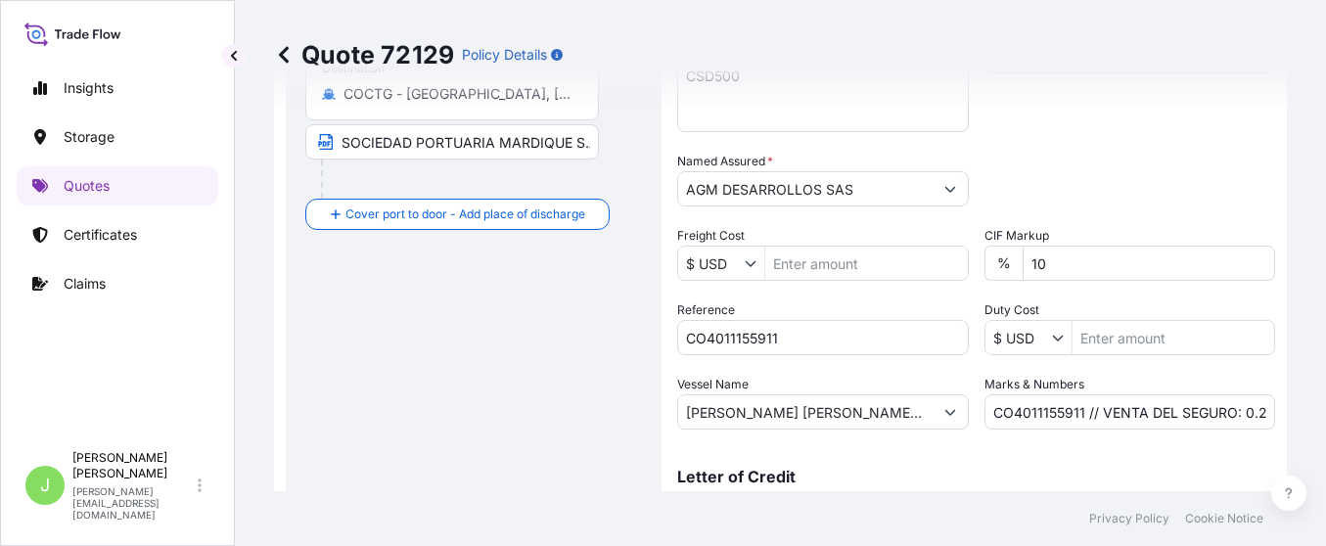
scroll to position [618, 0]
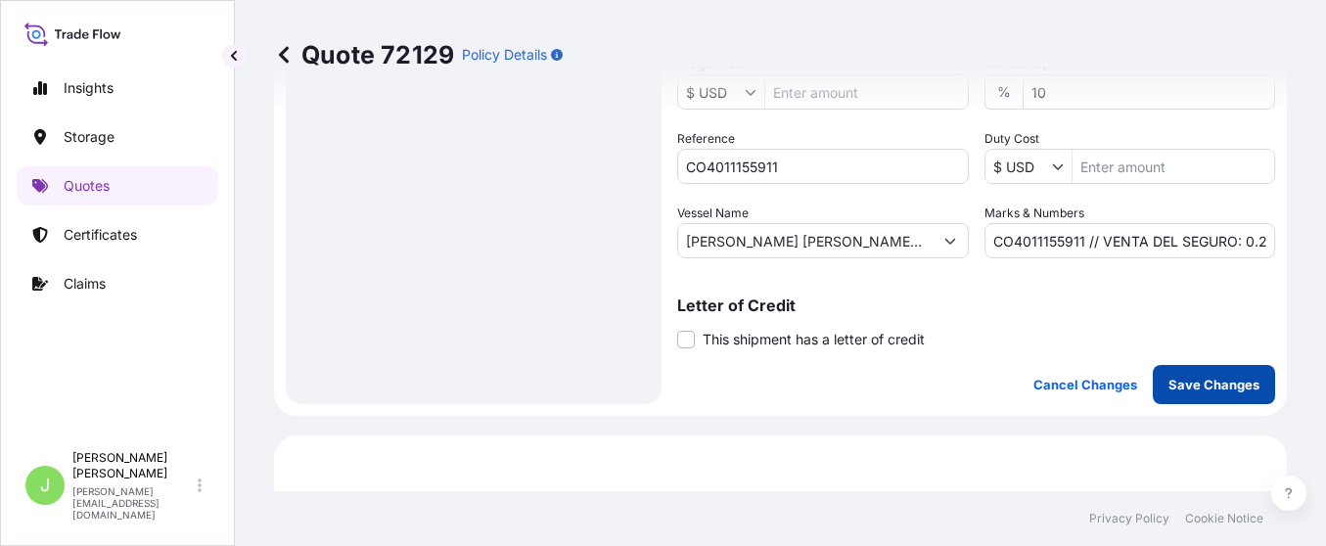
click at [1193, 395] on button "Save Changes" at bounding box center [1213, 384] width 122 height 39
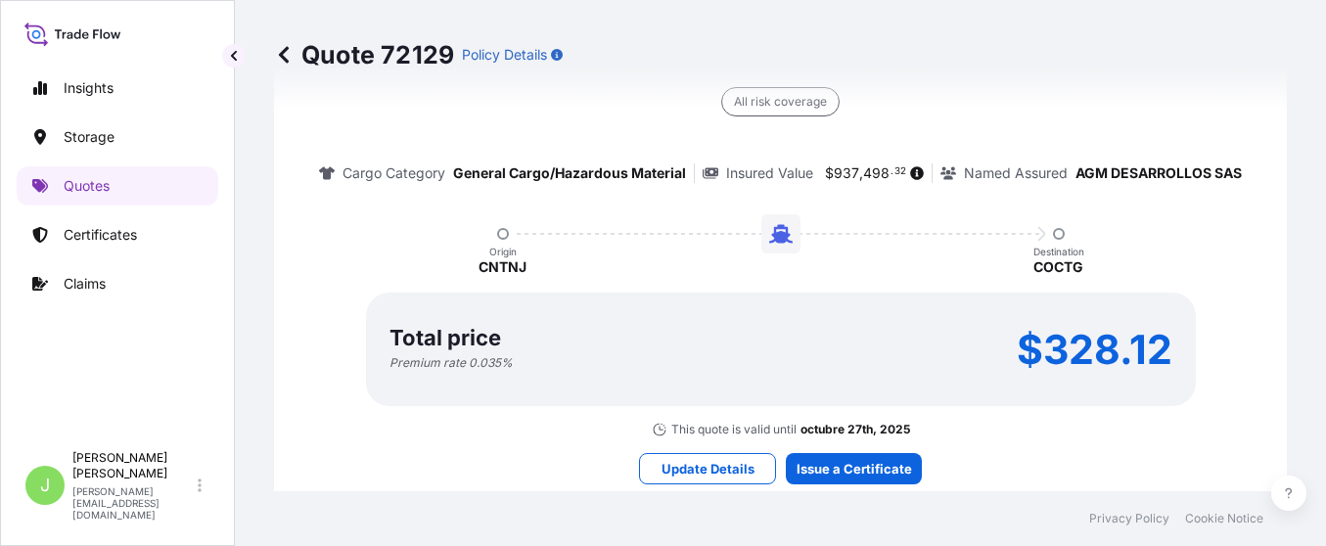
select select "Water"
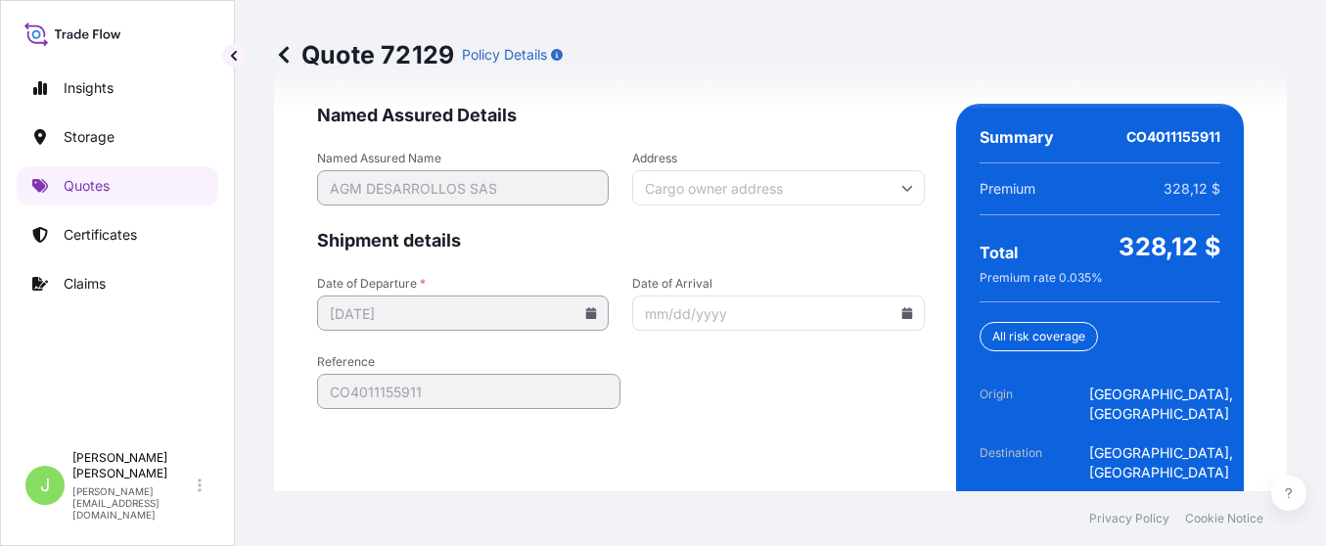
scroll to position [3198, 0]
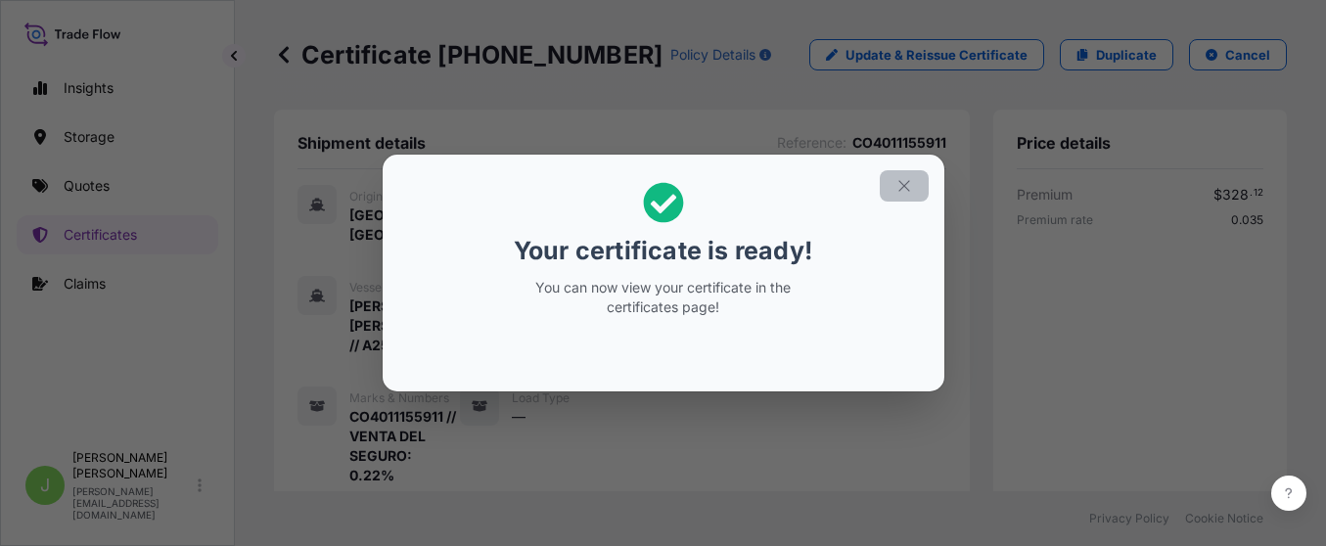
click at [900, 176] on button "button" at bounding box center [903, 185] width 49 height 31
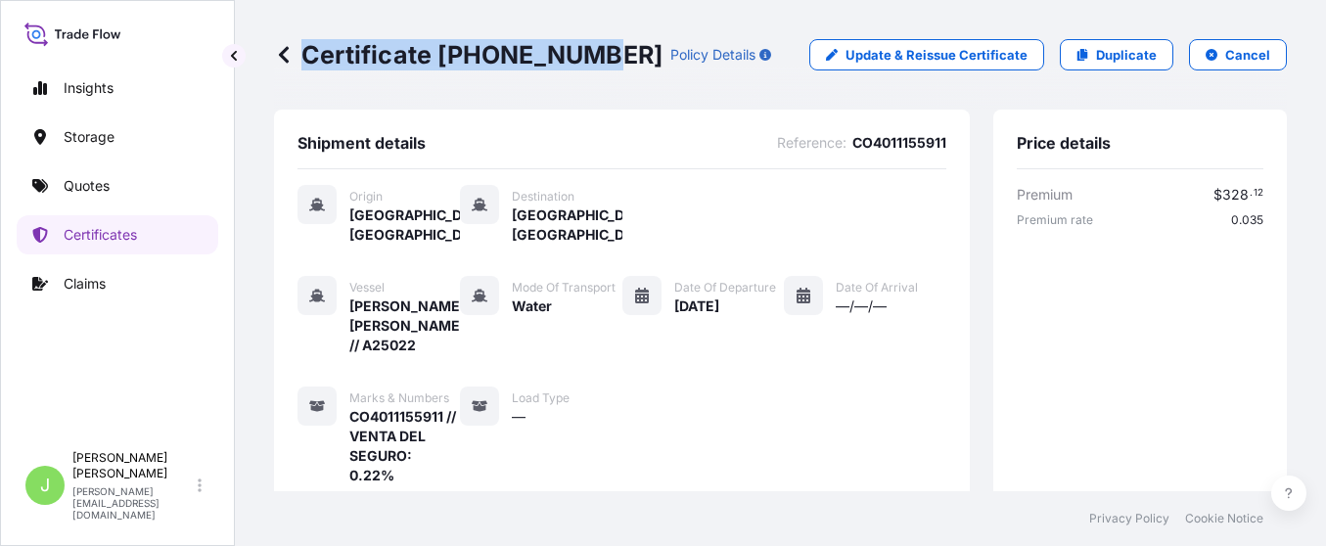
drag, startPoint x: 305, startPoint y: 51, endPoint x: 586, endPoint y: 66, distance: 281.2
click at [586, 66] on p "Certificate [PHONE_NUMBER]" at bounding box center [468, 54] width 388 height 31
copy p "Certificate [PHONE_NUMBER]"
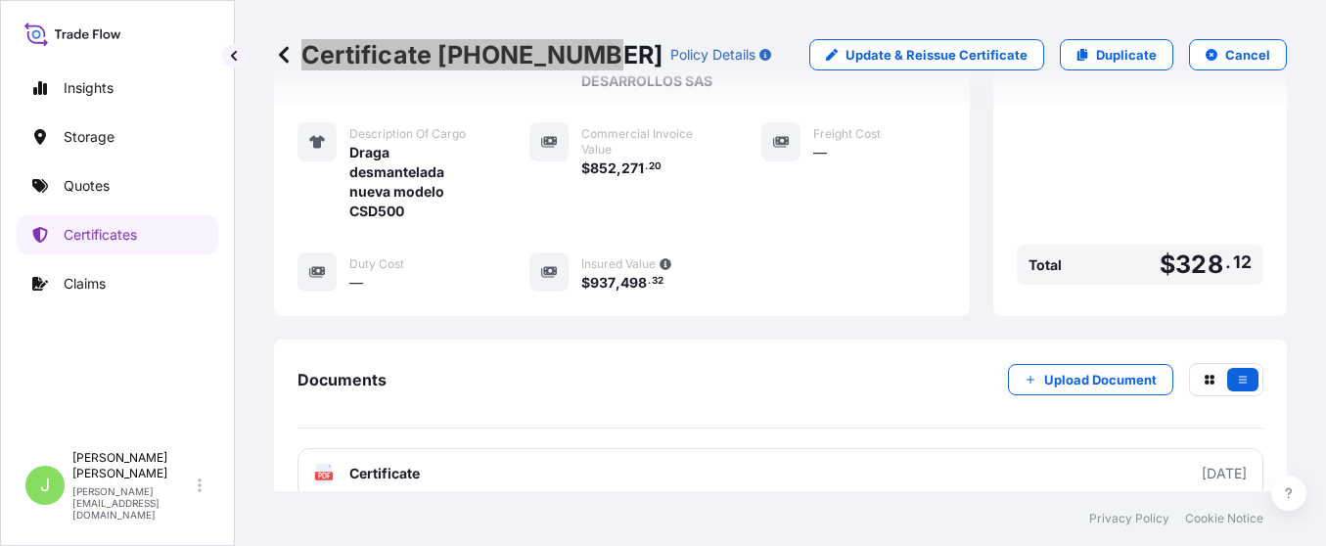
scroll to position [723, 0]
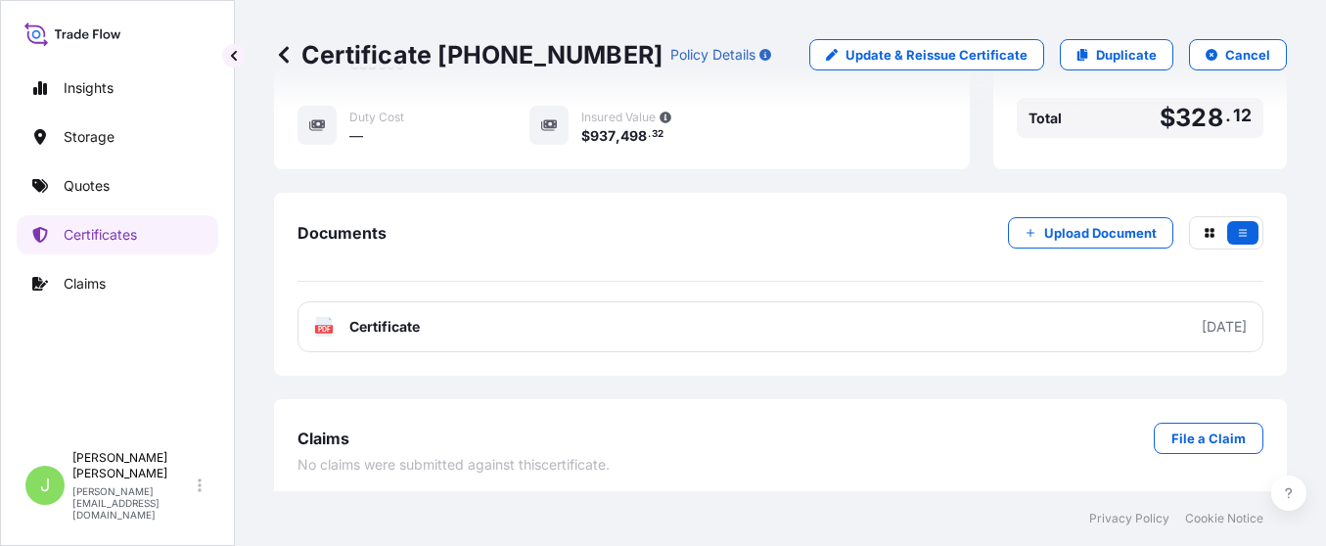
drag, startPoint x: 792, startPoint y: 209, endPoint x: 680, endPoint y: 249, distance: 119.4
click at [792, 216] on div "Documents Upload Document" at bounding box center [780, 249] width 966 height 66
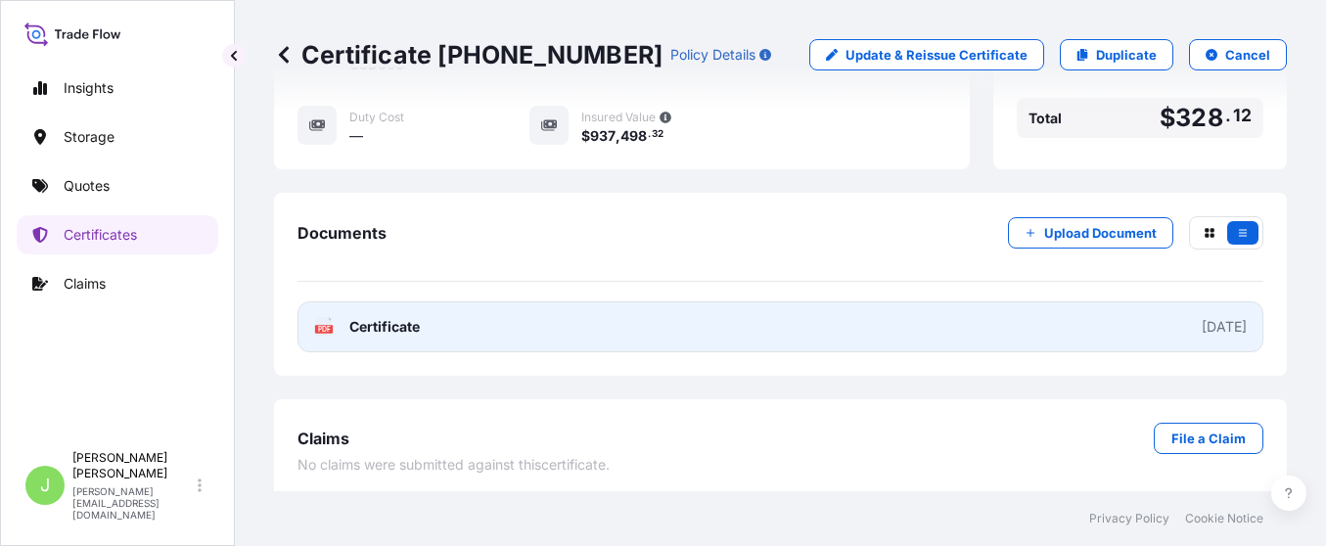
click at [492, 327] on link "PDF Certificate [DATE]" at bounding box center [780, 326] width 966 height 51
